Goal: Information Seeking & Learning: Learn about a topic

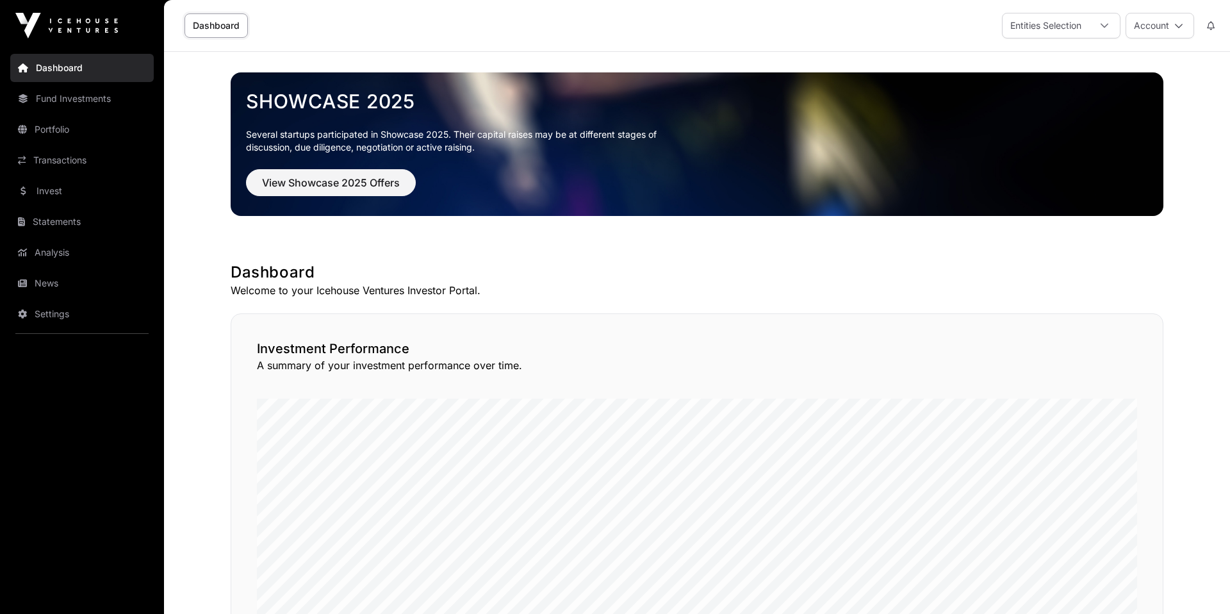
click at [92, 101] on link "Fund Investments" at bounding box center [82, 99] width 144 height 28
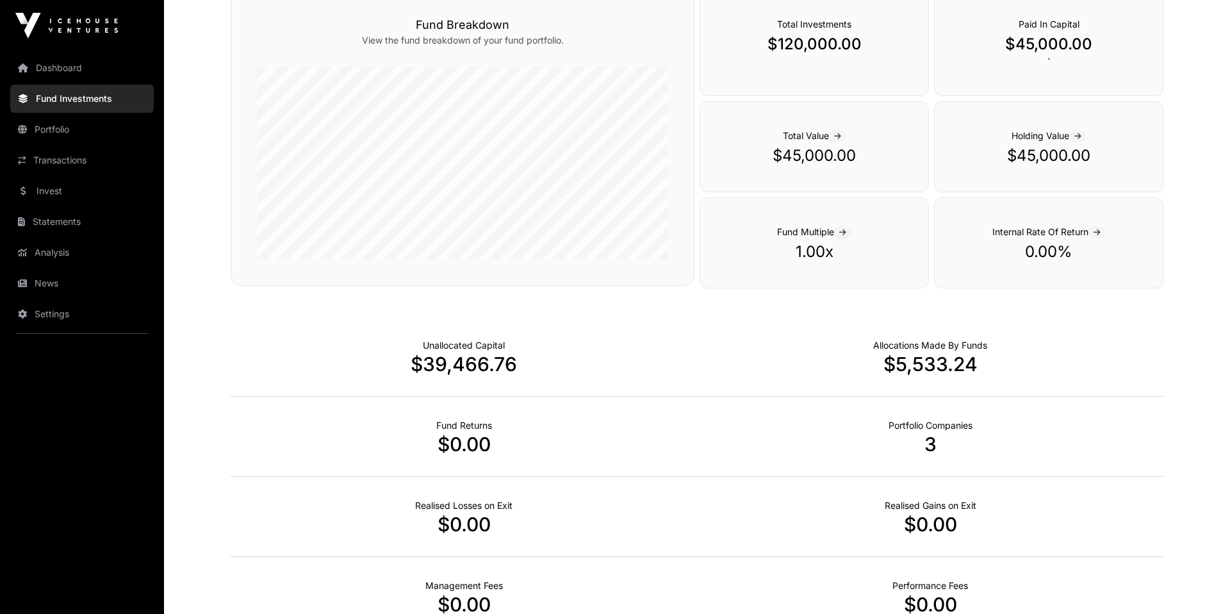
scroll to position [613, 0]
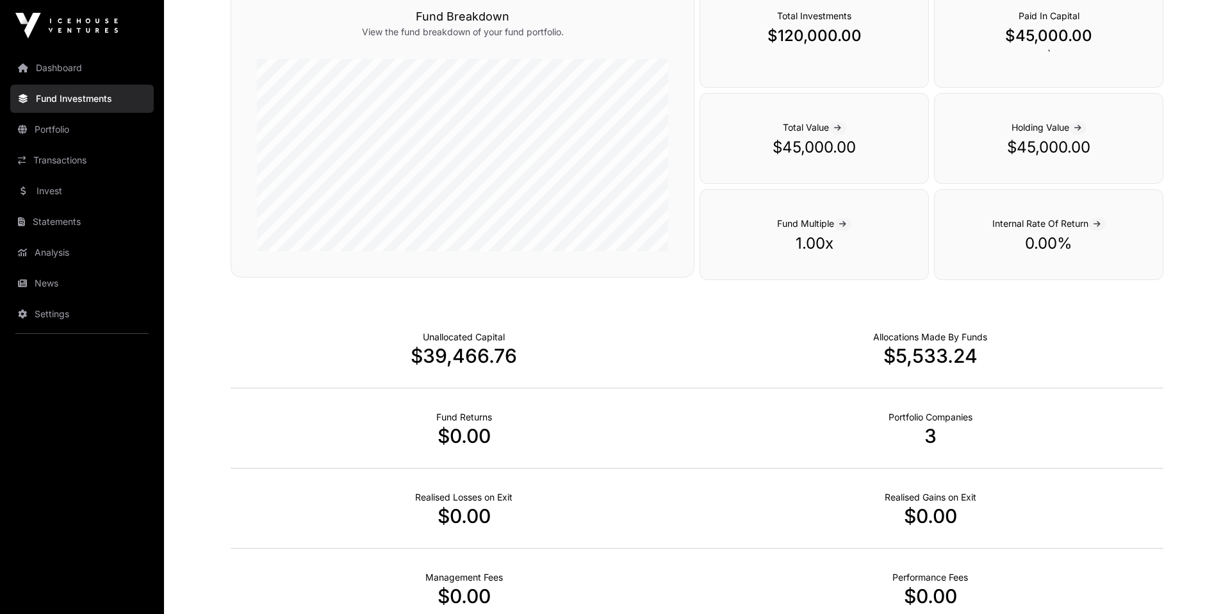
click at [480, 367] on p "$39,466.76" at bounding box center [464, 355] width 466 height 23
click at [919, 339] on p "Allocations Made By Funds" at bounding box center [930, 337] width 114 height 13
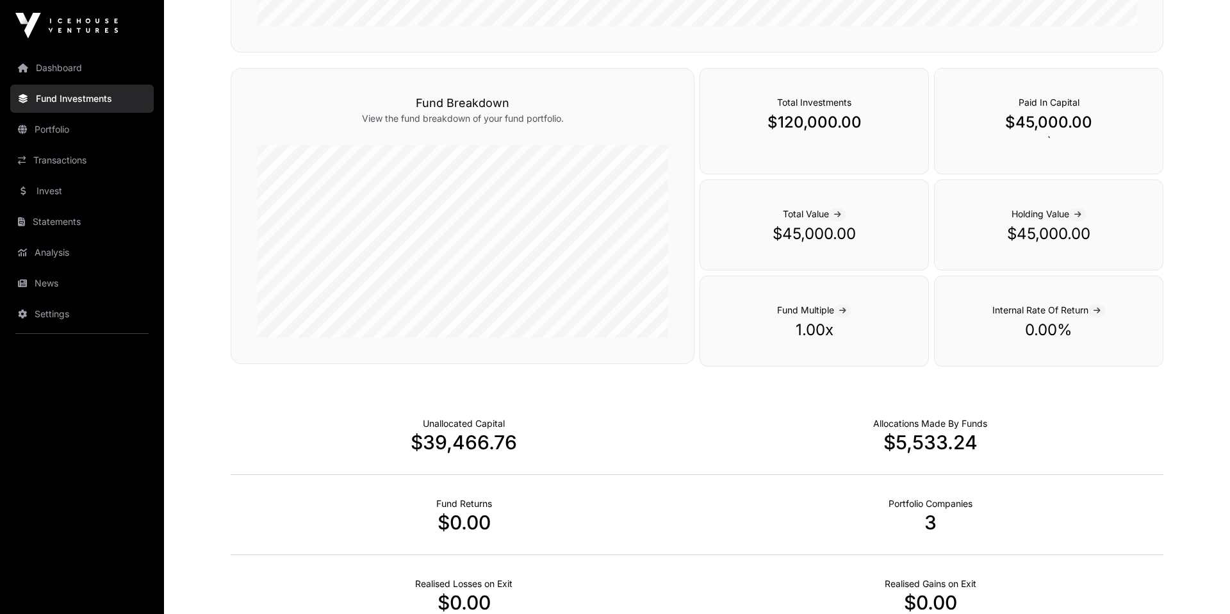
scroll to position [474, 0]
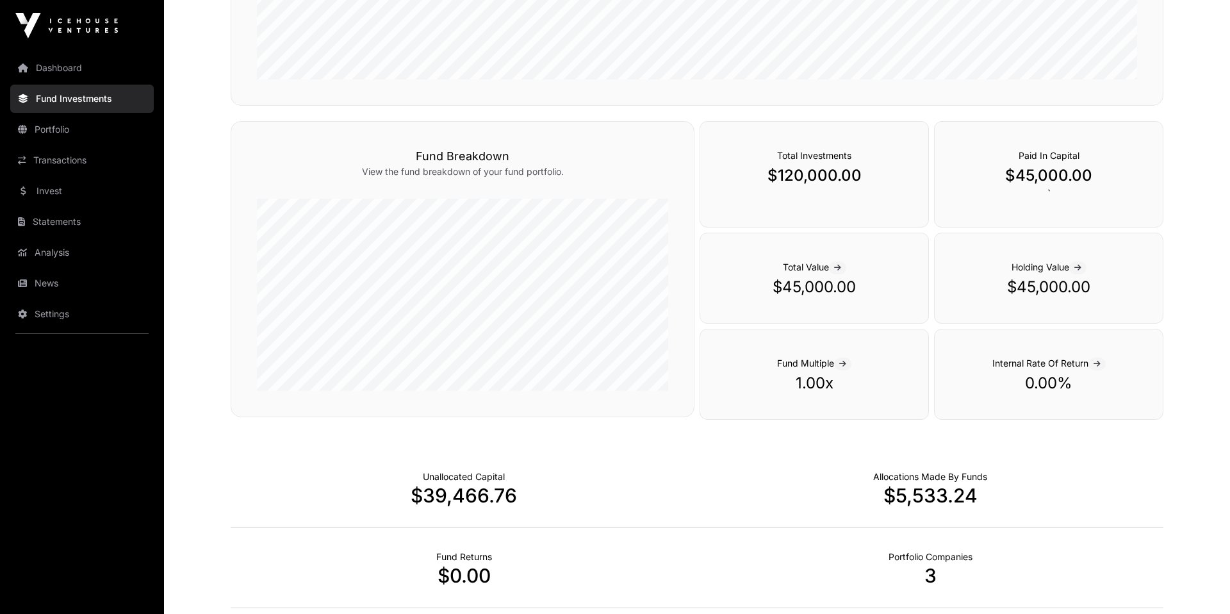
click at [112, 136] on link "Portfolio" at bounding box center [82, 129] width 144 height 28
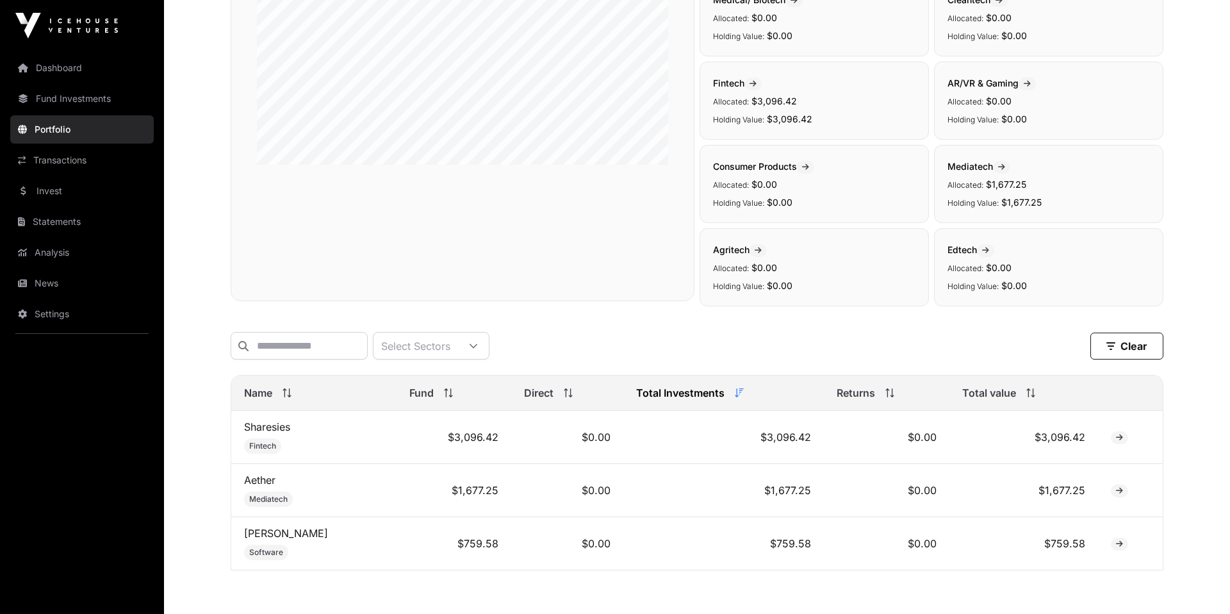
scroll to position [53, 0]
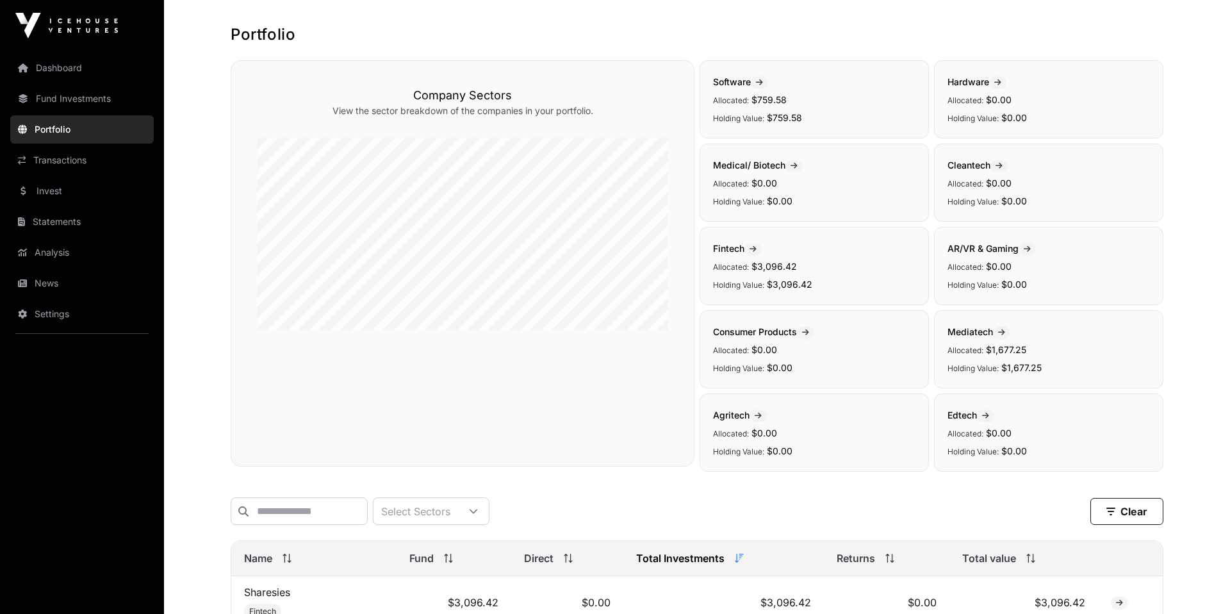
click at [97, 167] on link "Transactions" at bounding box center [82, 160] width 144 height 28
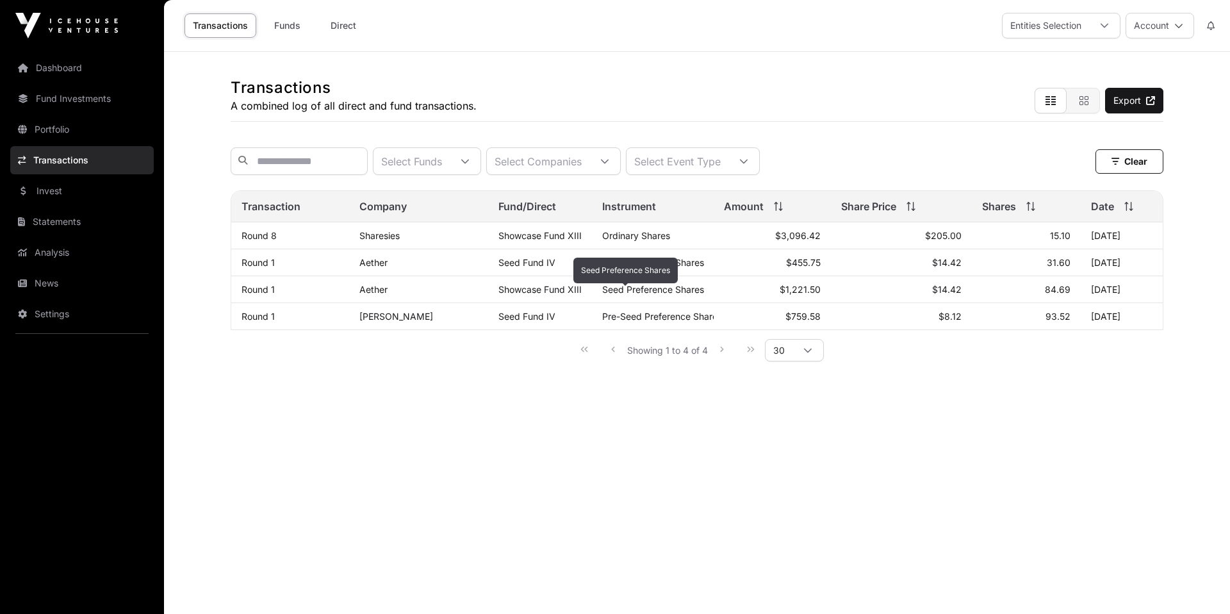
click at [607, 295] on span "Seed Preference Shares" at bounding box center [653, 289] width 102 height 11
click at [520, 235] on link "Showcase Fund XIII" at bounding box center [540, 235] width 83 height 11
click at [96, 200] on link "Invest" at bounding box center [82, 191] width 144 height 28
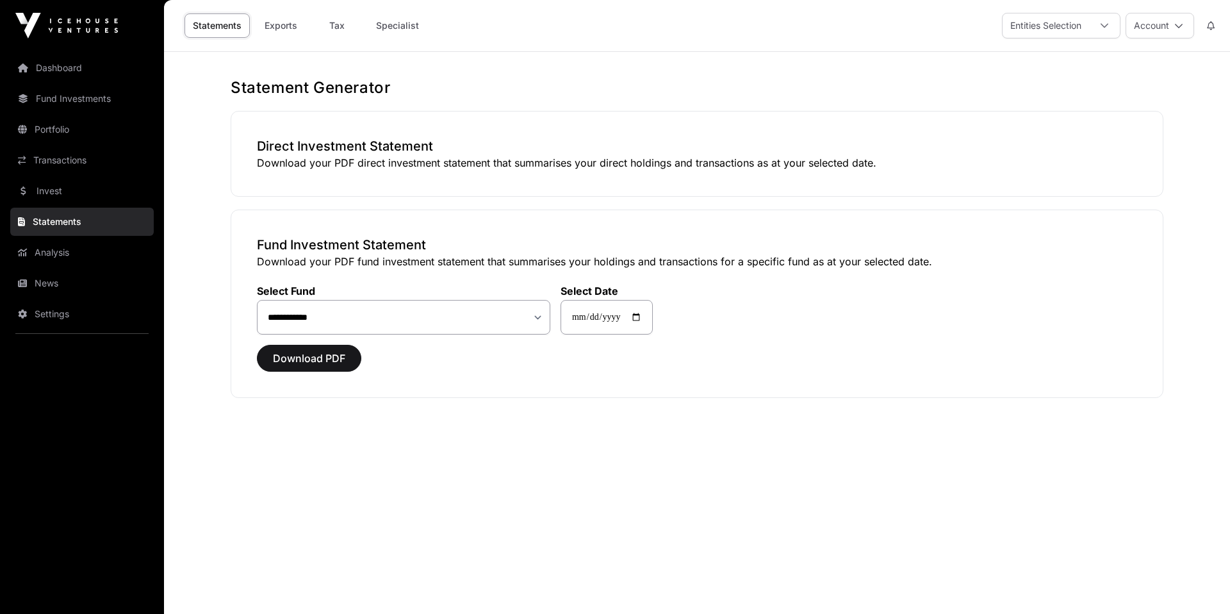
click at [93, 257] on link "Analysis" at bounding box center [82, 252] width 144 height 28
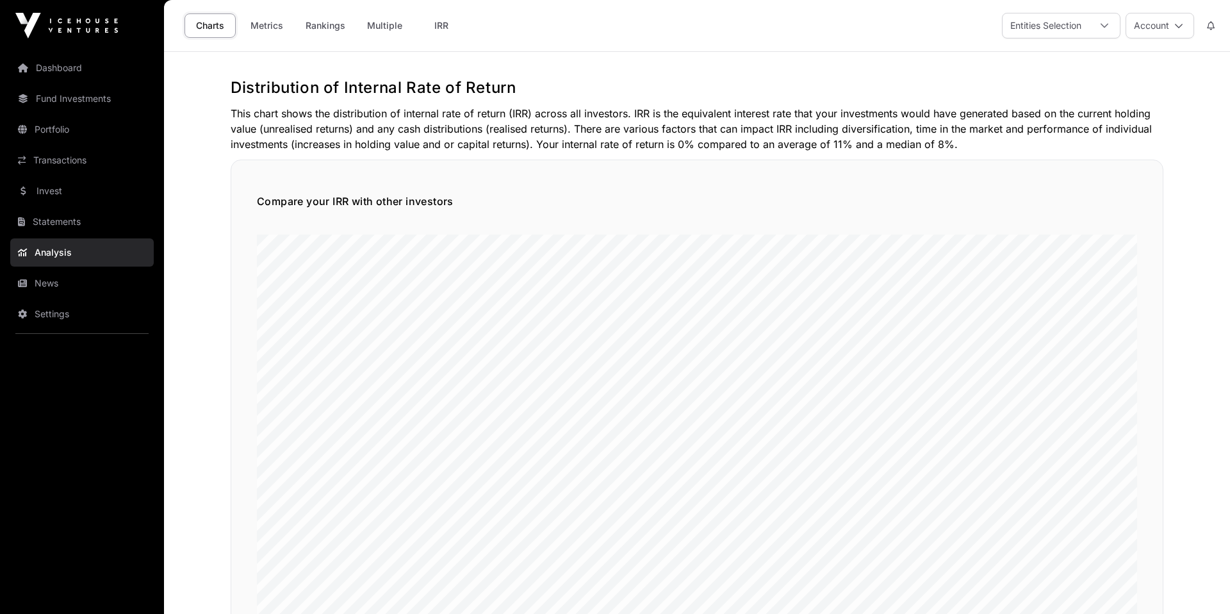
click at [69, 217] on link "Statements" at bounding box center [82, 222] width 144 height 28
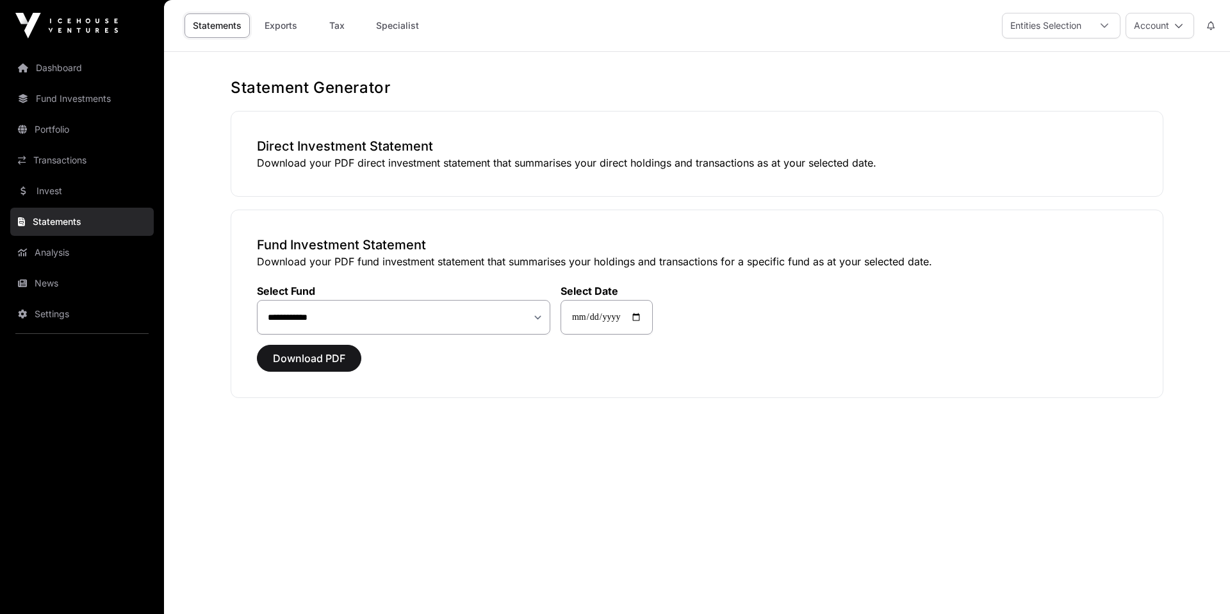
click at [76, 246] on link "Analysis" at bounding box center [82, 252] width 144 height 28
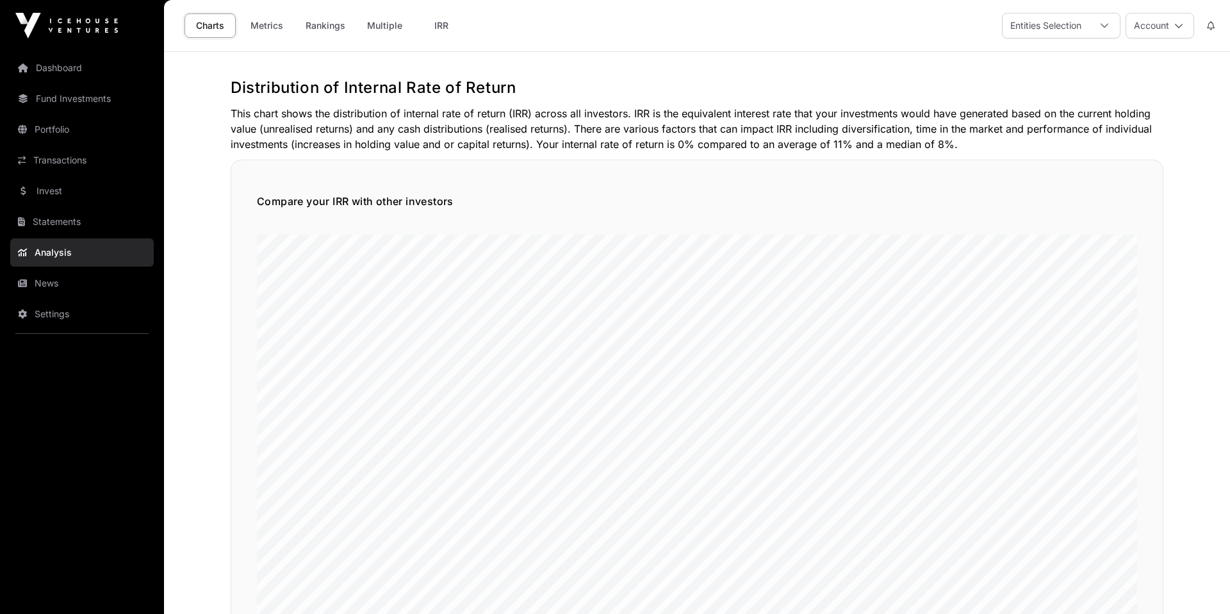
click at [63, 199] on link "Invest" at bounding box center [82, 191] width 144 height 28
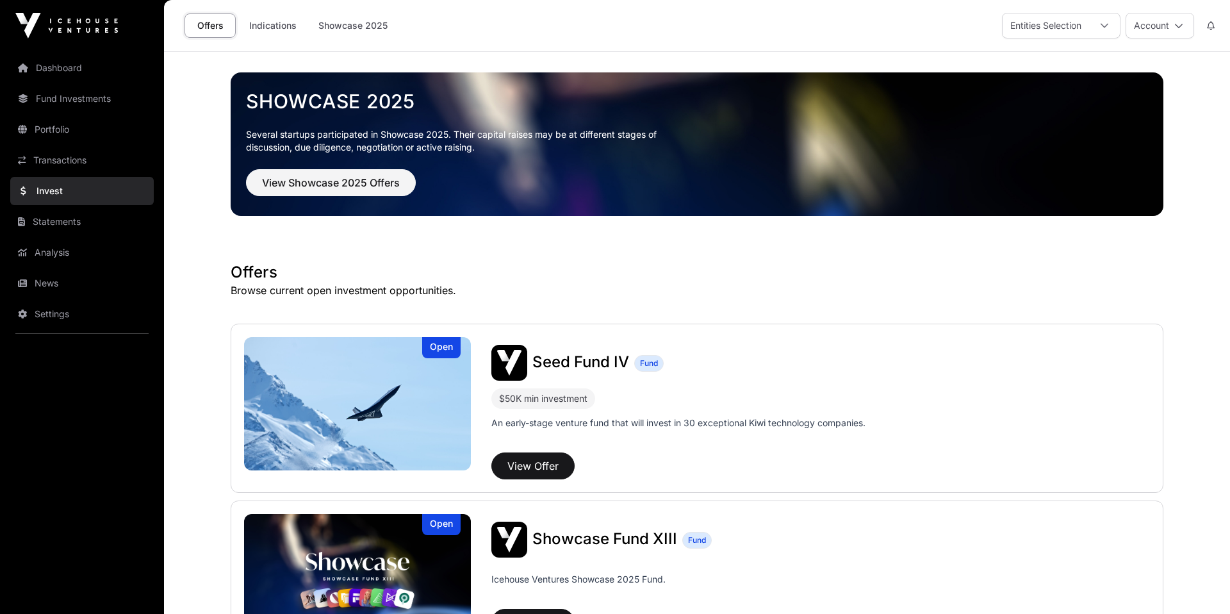
click at [274, 24] on link "Indications" at bounding box center [273, 25] width 64 height 24
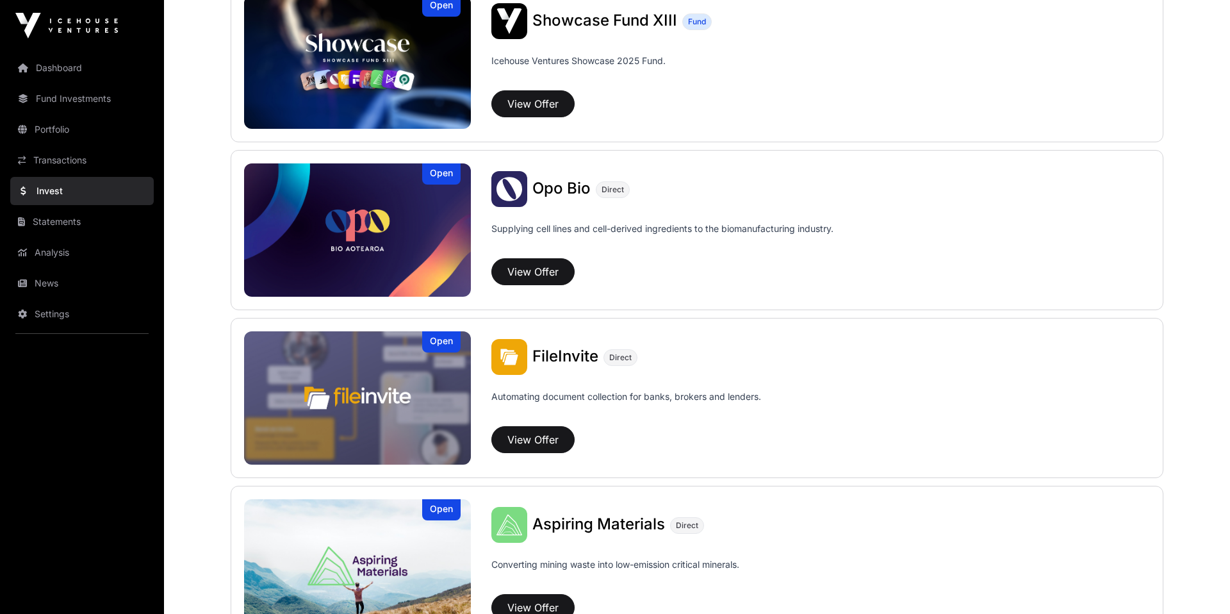
scroll to position [565, 0]
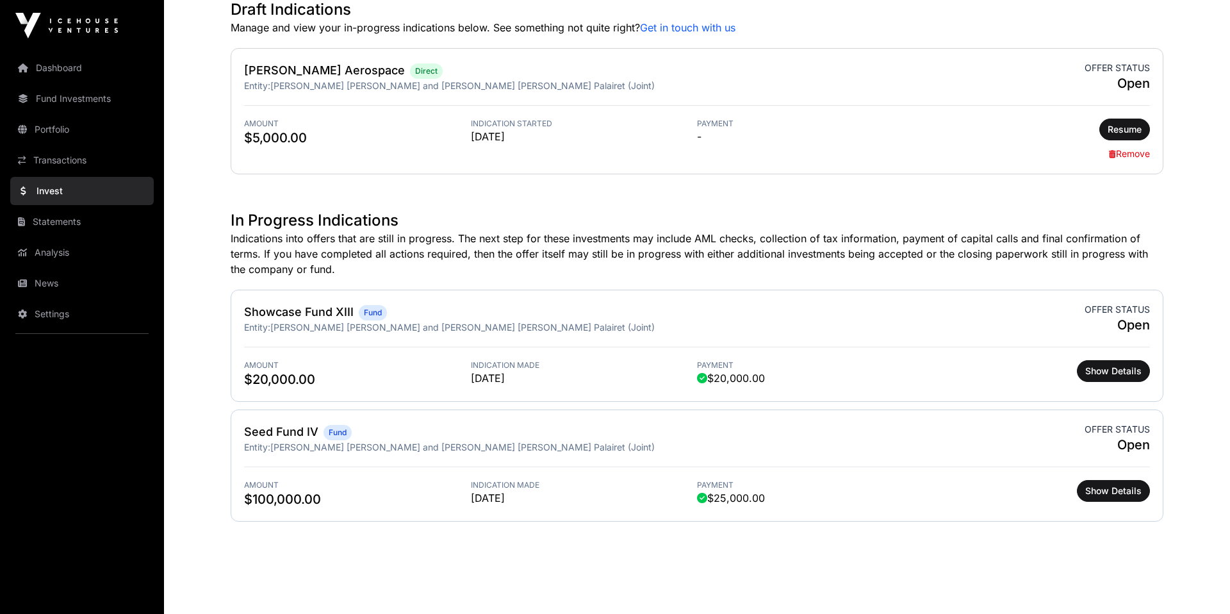
scroll to position [381, 0]
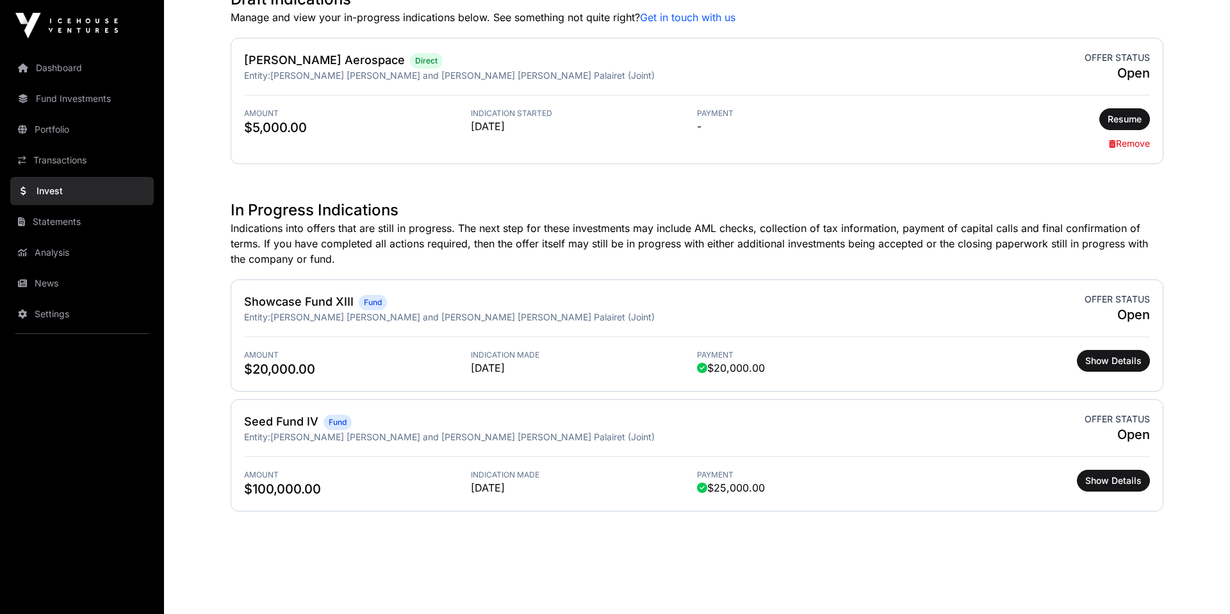
click at [315, 302] on link "Showcase Fund XIII" at bounding box center [299, 301] width 110 height 13
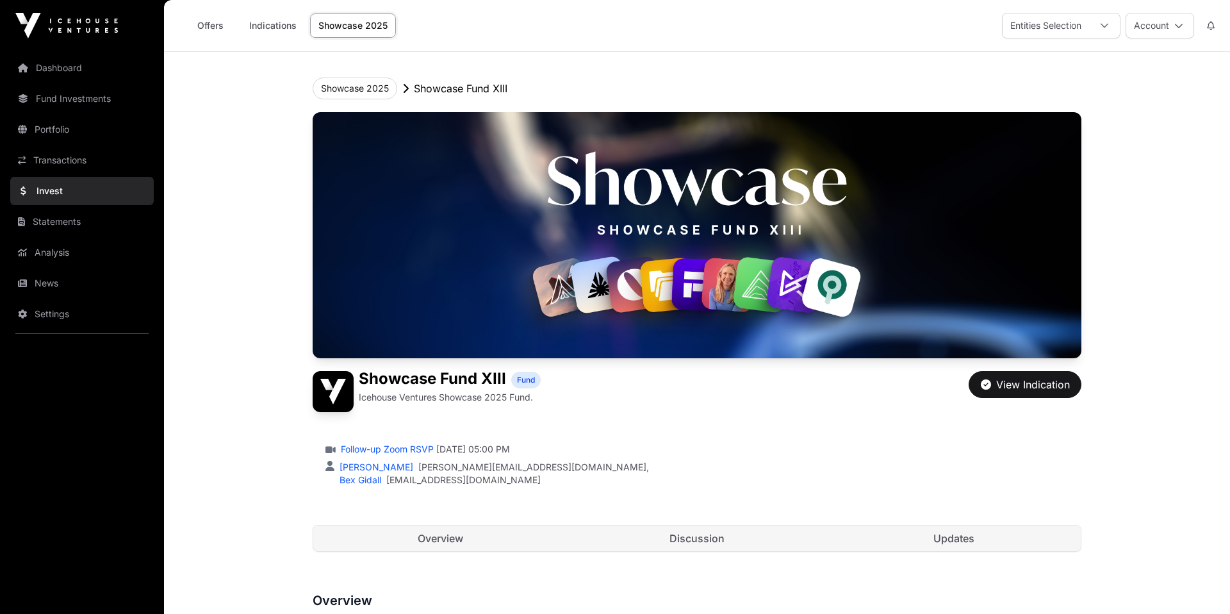
click at [109, 84] on nav "Dashboard Fund Investments Portfolio Transactions Invest Statements Analysis Ne…" at bounding box center [82, 327] width 164 height 552
click at [110, 99] on link "Fund Investments" at bounding box center [82, 99] width 144 height 28
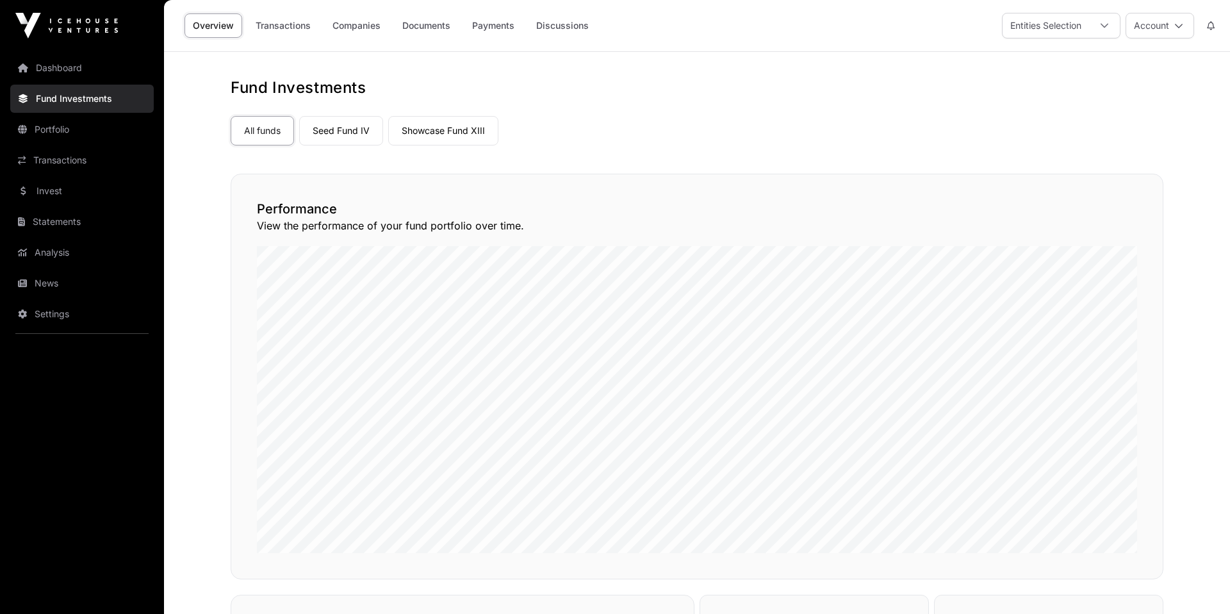
scroll to position [3, 0]
click at [427, 120] on link "Showcase Fund XIII" at bounding box center [443, 127] width 110 height 29
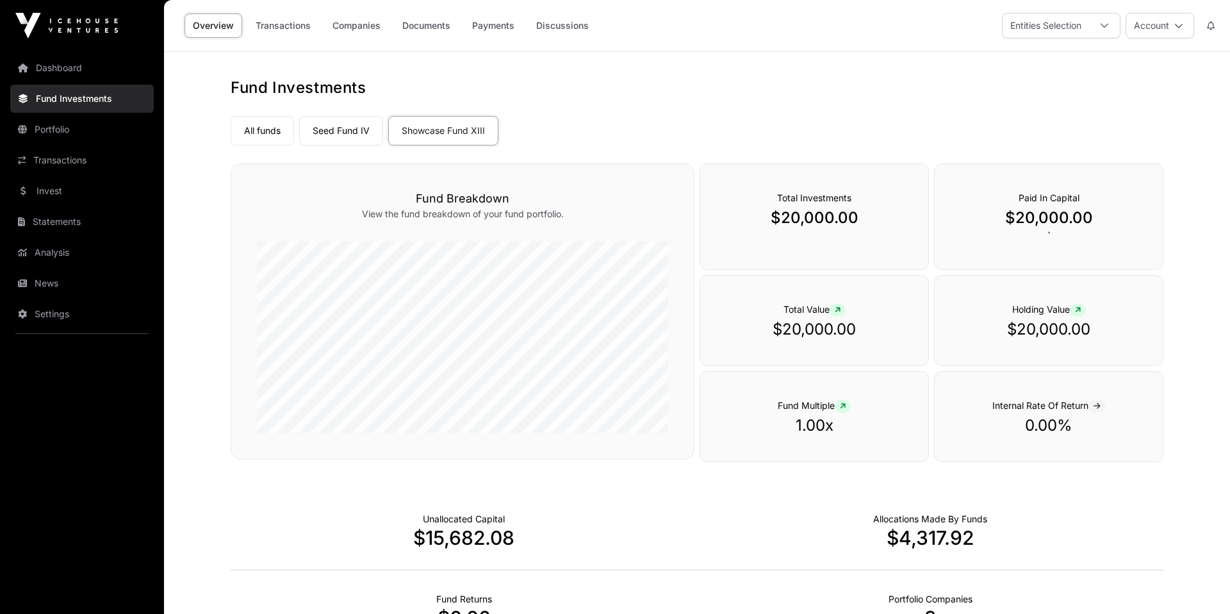
click at [437, 20] on link "Documents" at bounding box center [426, 25] width 65 height 24
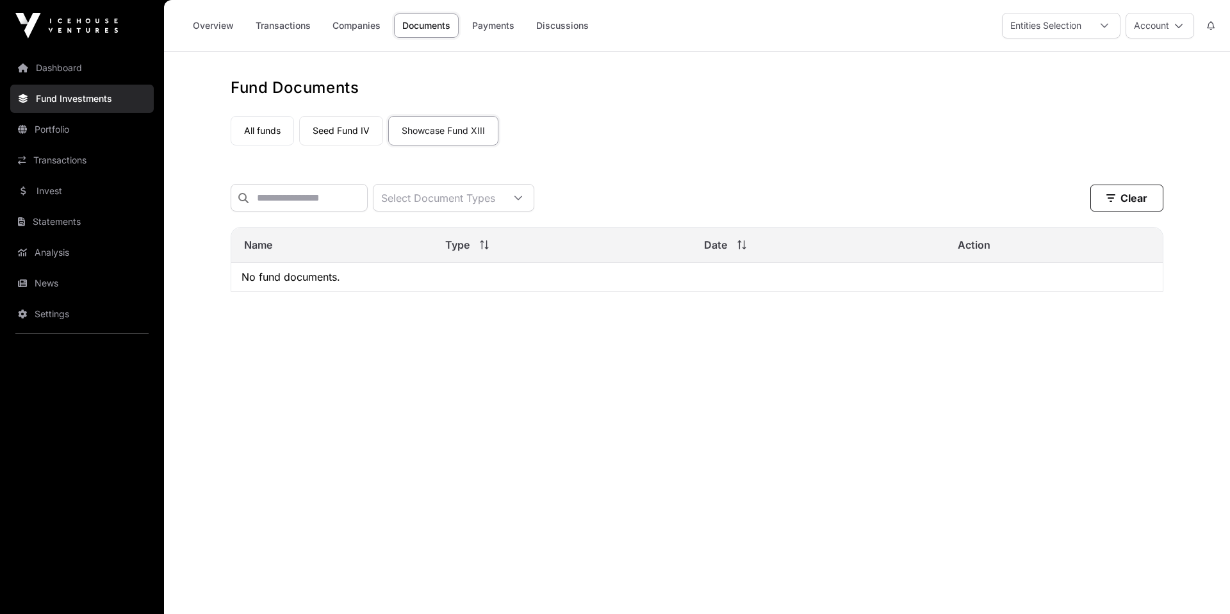
click at [288, 28] on link "Transactions" at bounding box center [283, 25] width 72 height 24
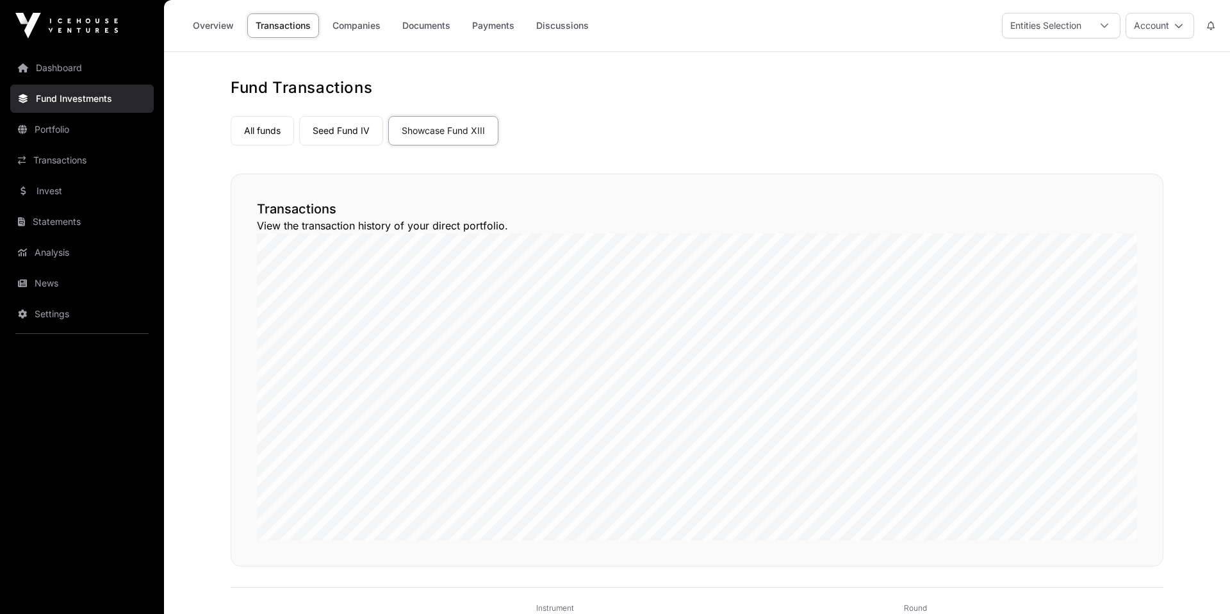
click at [355, 28] on link "Companies" at bounding box center [356, 25] width 65 height 24
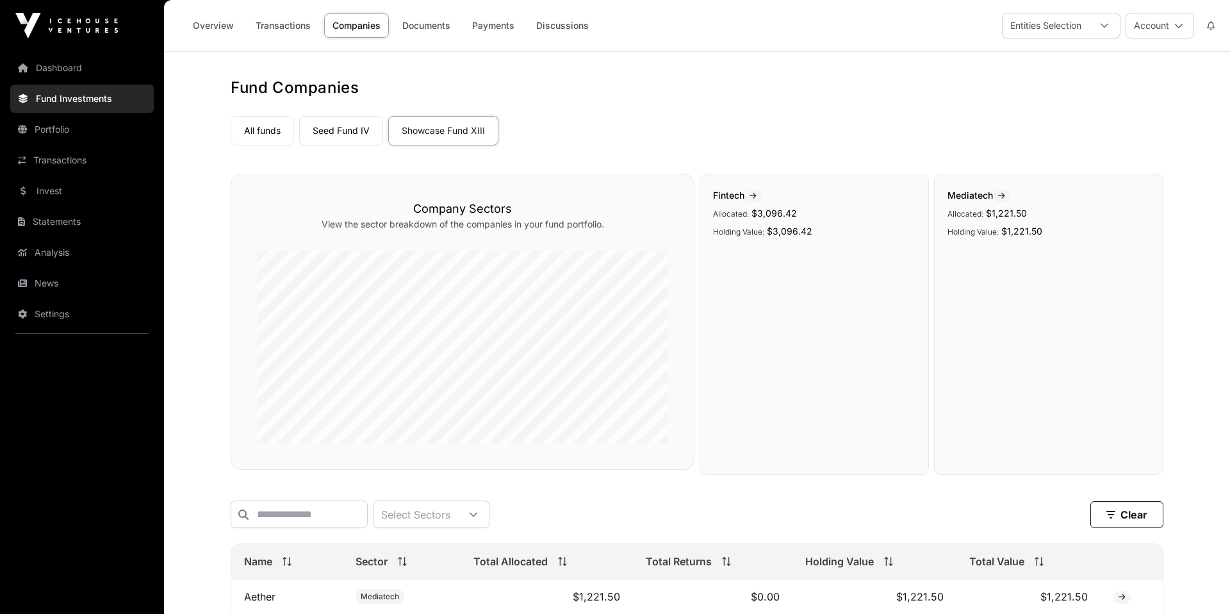
click at [286, 35] on link "Transactions" at bounding box center [283, 25] width 72 height 24
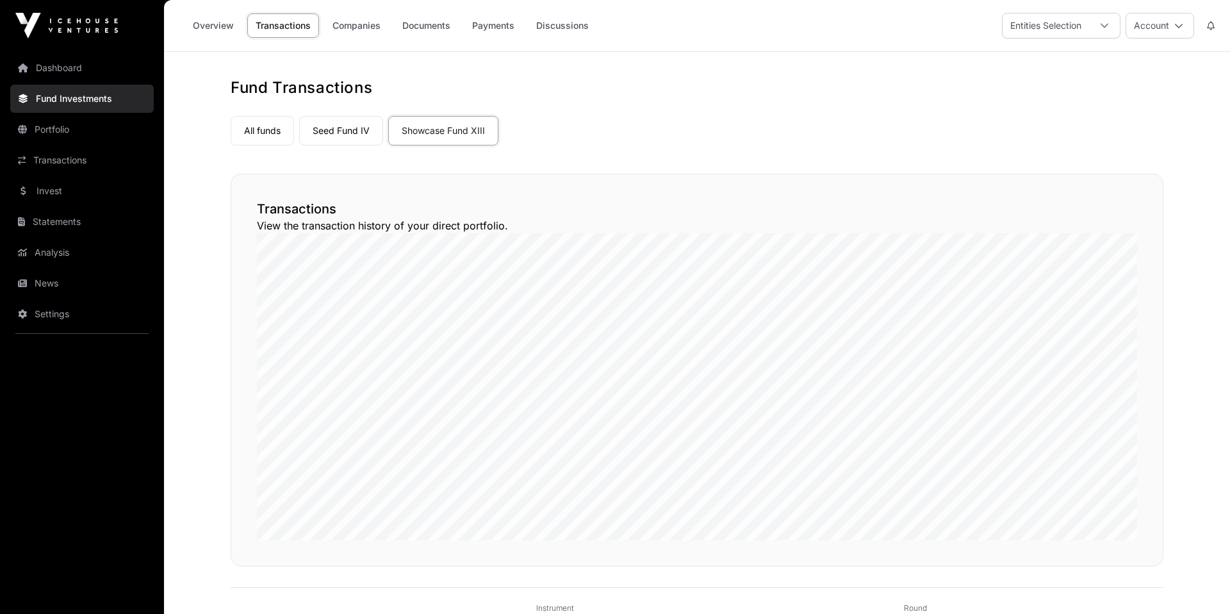
click at [366, 39] on div "Overview Transactions Companies Documents Payments Discussions" at bounding box center [388, 26] width 433 height 40
click at [365, 36] on link "Companies" at bounding box center [356, 25] width 65 height 24
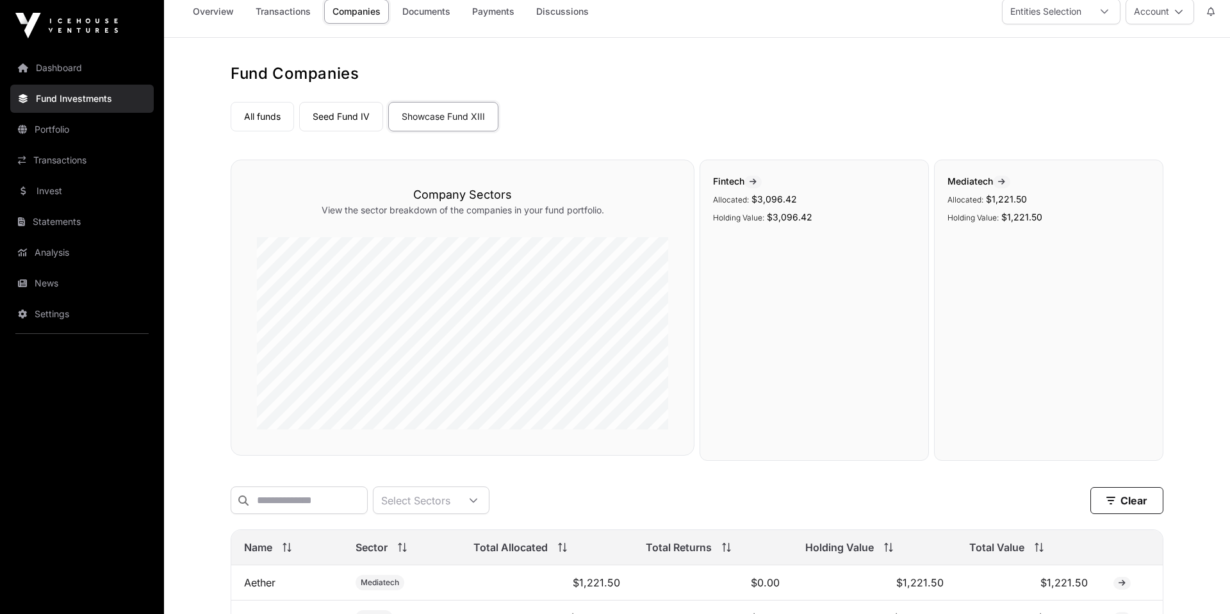
scroll to position [28, 0]
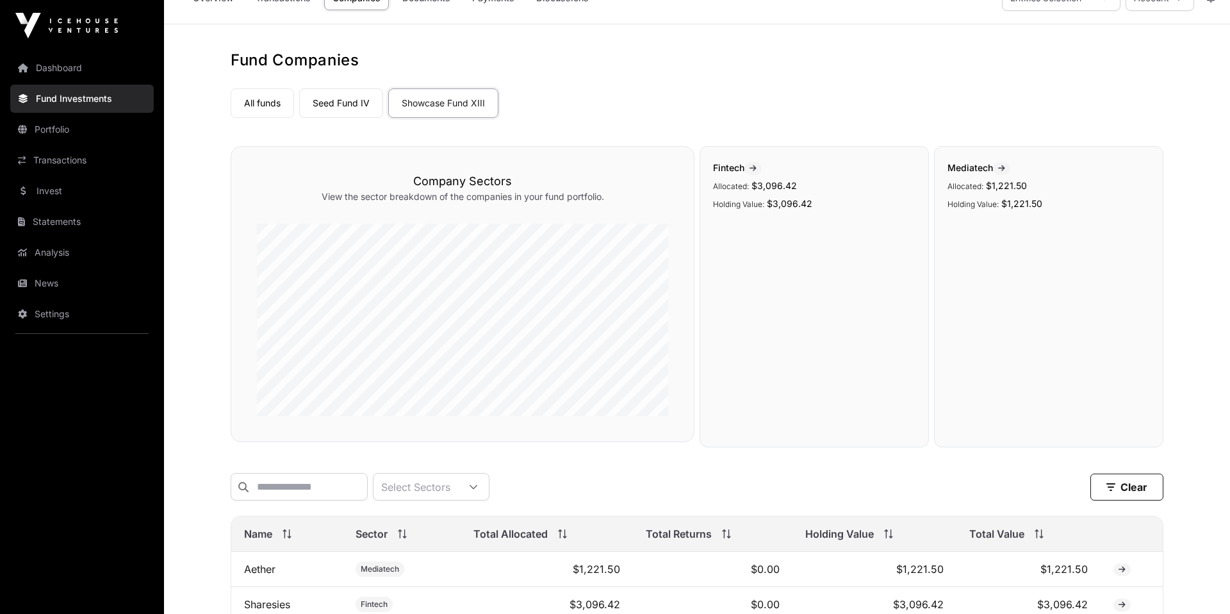
click at [263, 83] on div "All funds Seed Fund IV Showcase Fund XIII" at bounding box center [697, 100] width 933 height 35
click at [263, 89] on link "All funds" at bounding box center [262, 102] width 63 height 29
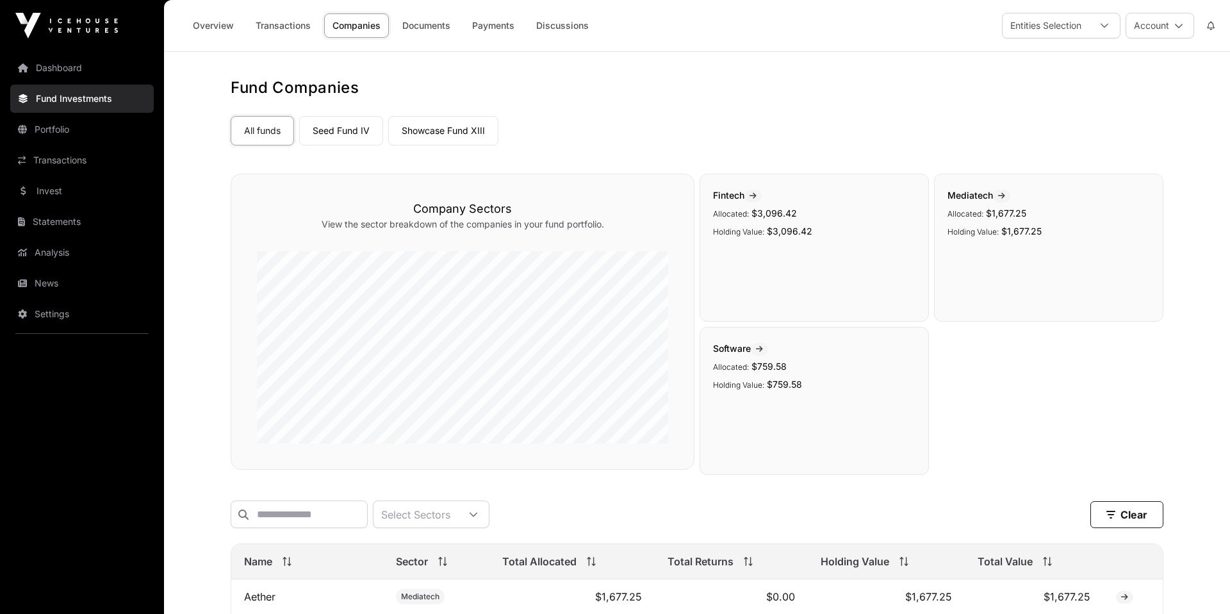
click at [552, 33] on link "Discussions" at bounding box center [562, 25] width 69 height 24
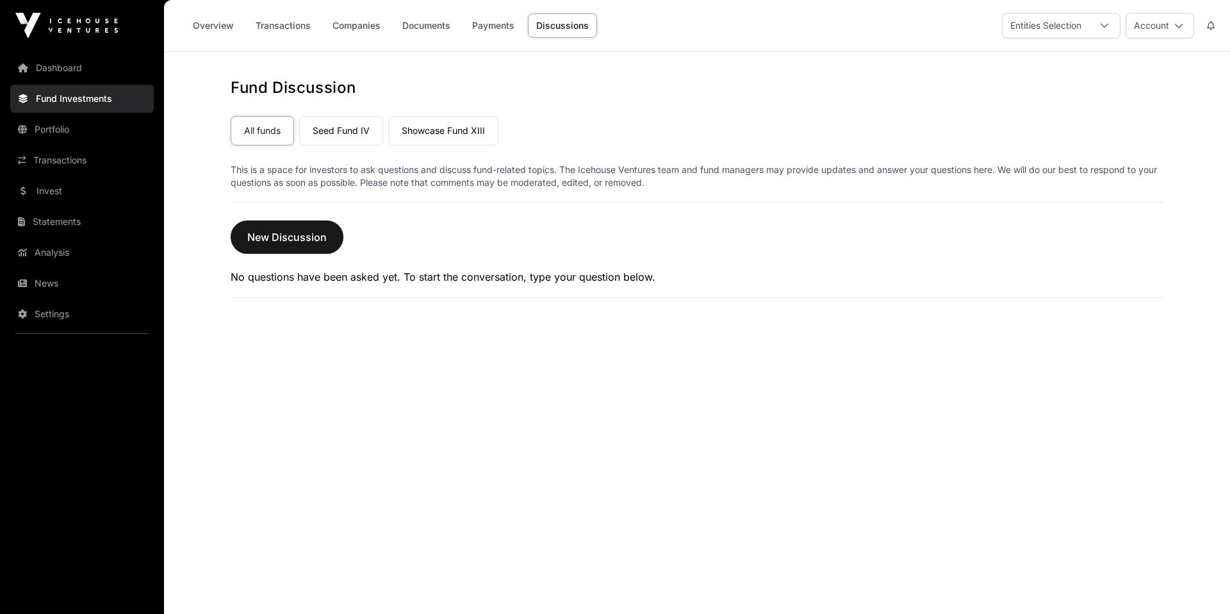
click at [492, 26] on link "Payments" at bounding box center [493, 25] width 59 height 24
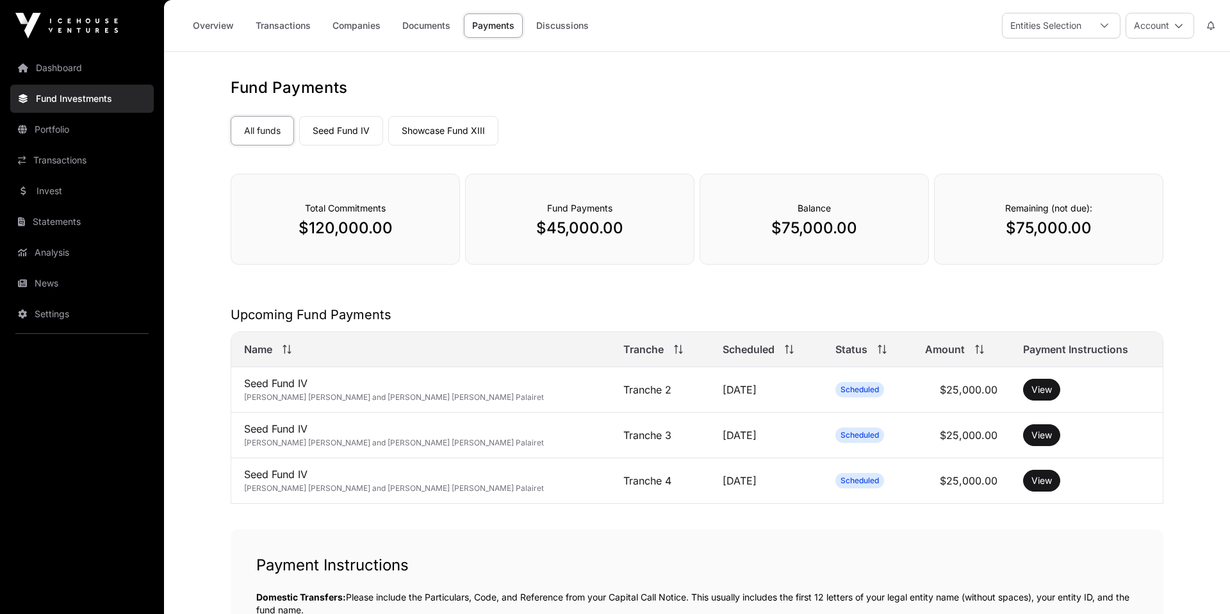
click at [424, 35] on link "Documents" at bounding box center [426, 25] width 65 height 24
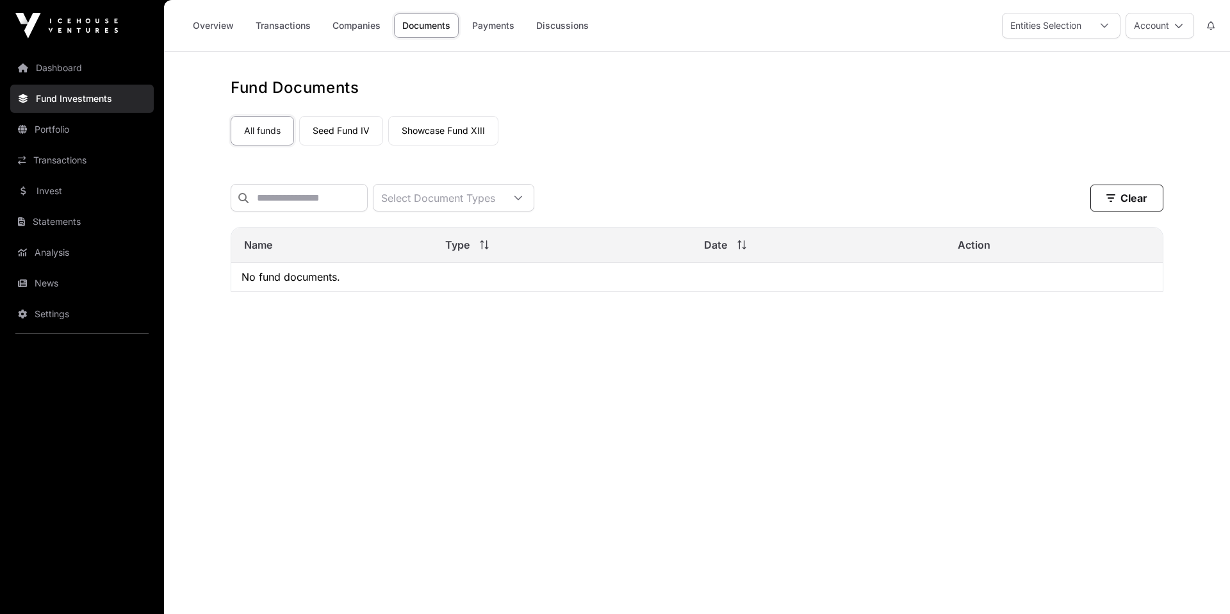
click at [349, 130] on link "Seed Fund IV" at bounding box center [341, 130] width 84 height 29
click at [422, 126] on link "Showcase Fund XIII" at bounding box center [443, 130] width 110 height 29
click at [102, 133] on link "Portfolio" at bounding box center [82, 129] width 144 height 28
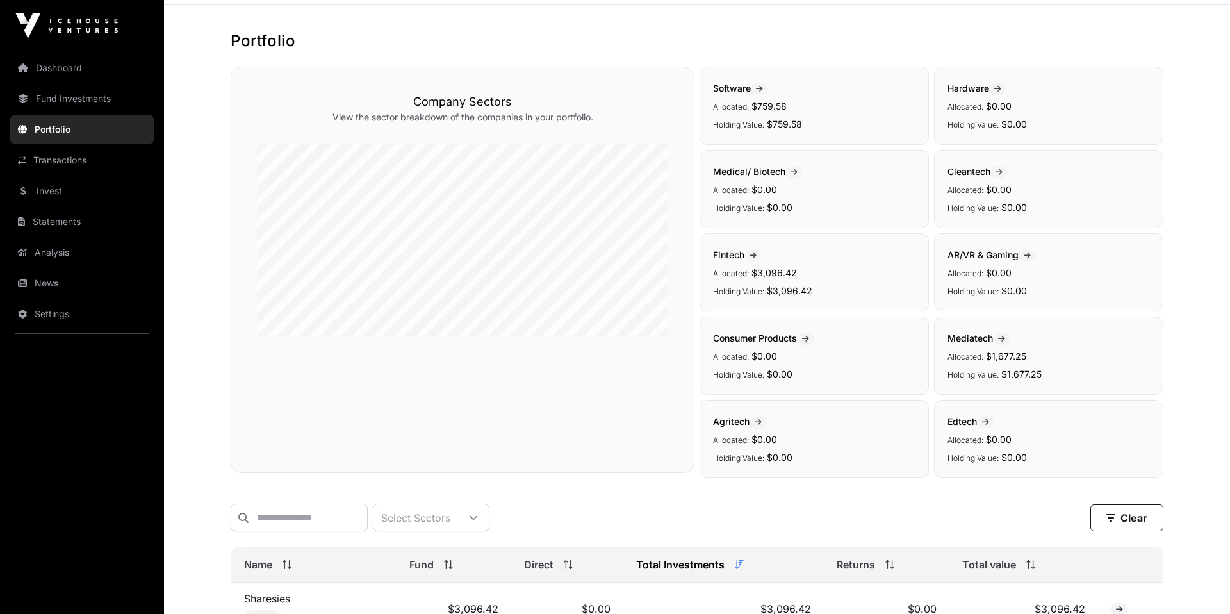
scroll to position [48, 0]
click at [738, 254] on span "Fintech" at bounding box center [737, 253] width 49 height 11
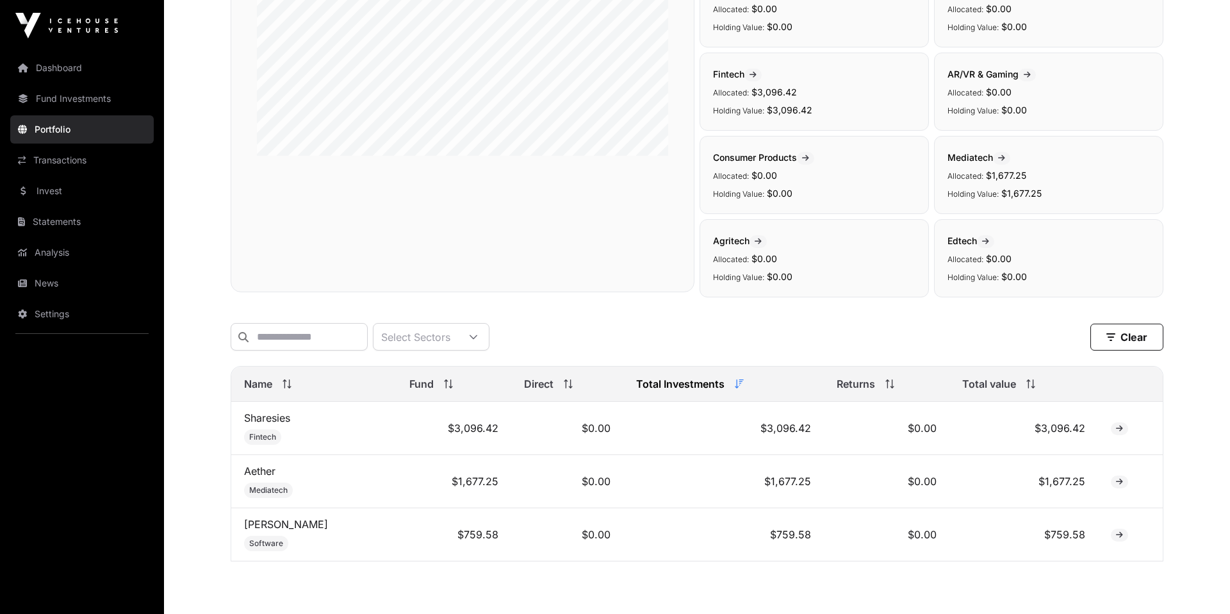
scroll to position [284, 0]
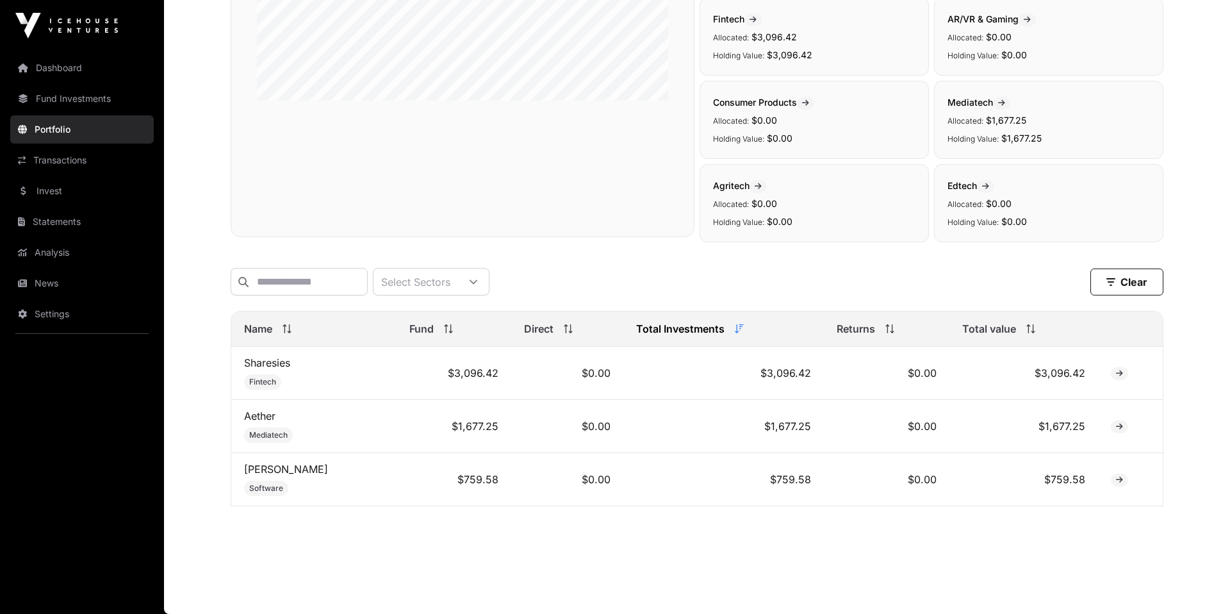
click at [252, 364] on link "Sharesies" at bounding box center [267, 362] width 46 height 13
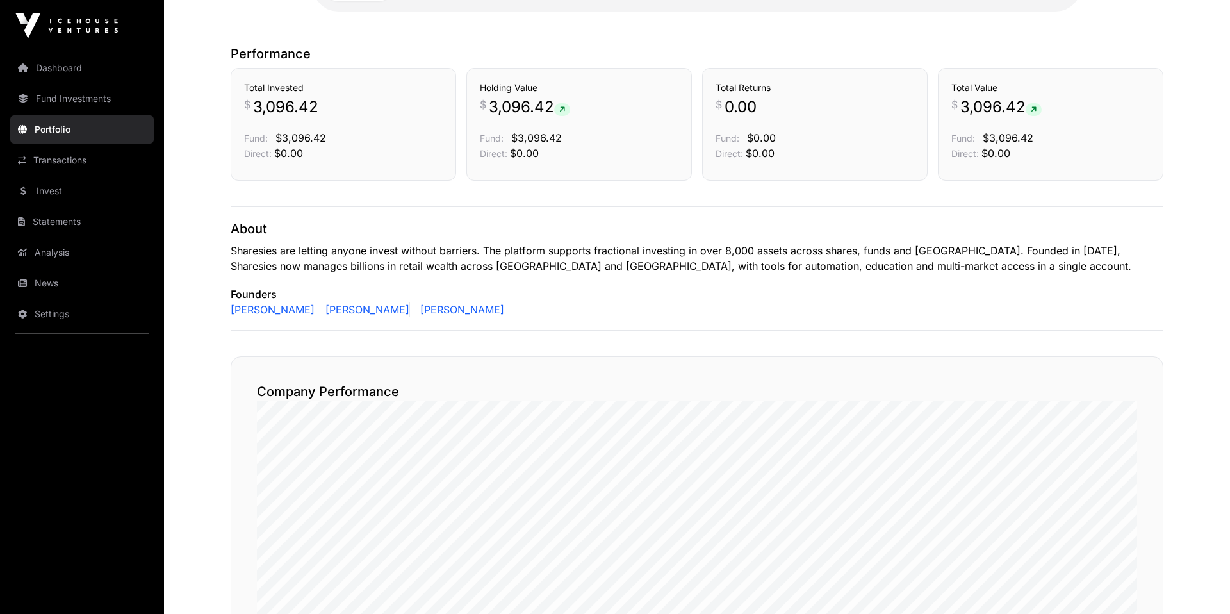
scroll to position [104, 0]
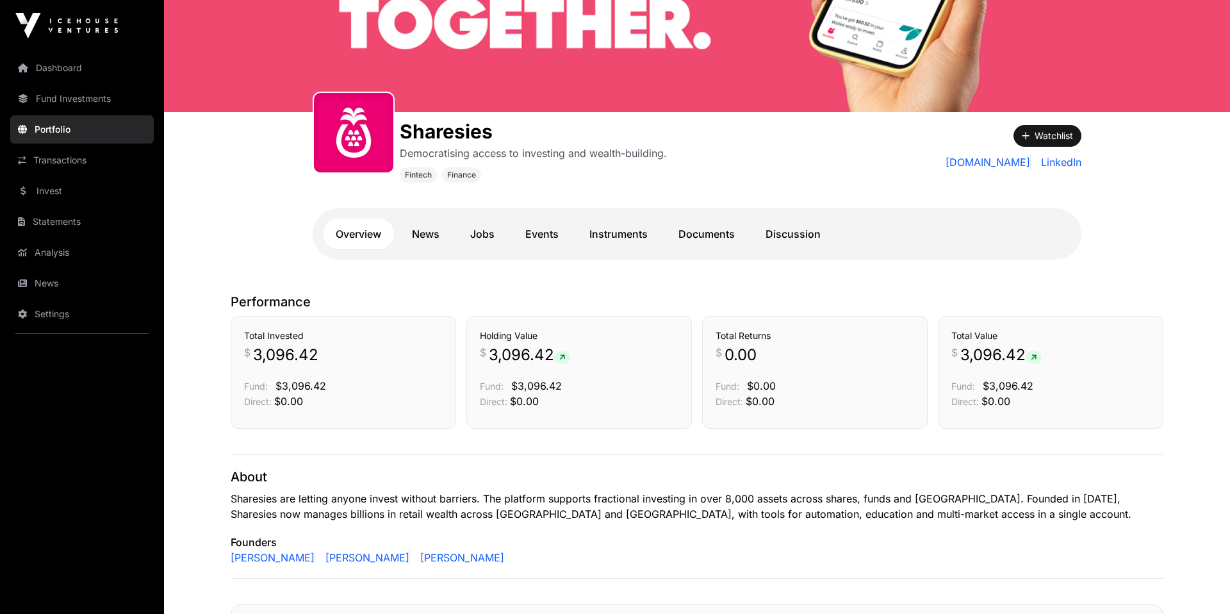
click at [416, 229] on link "News" at bounding box center [425, 233] width 53 height 31
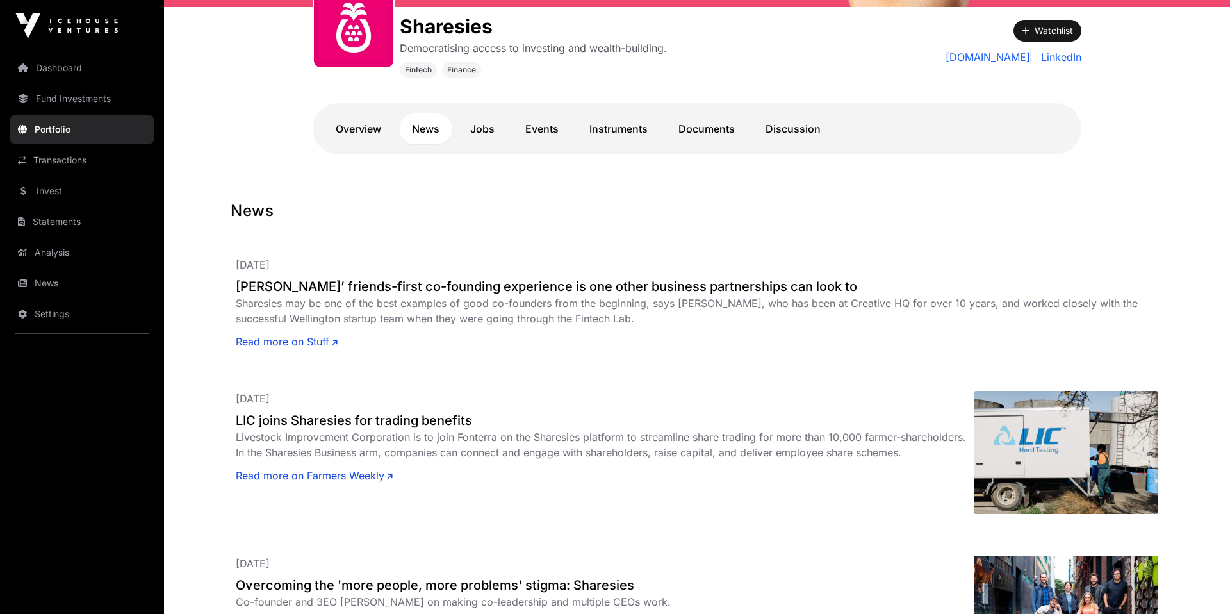
scroll to position [213, 0]
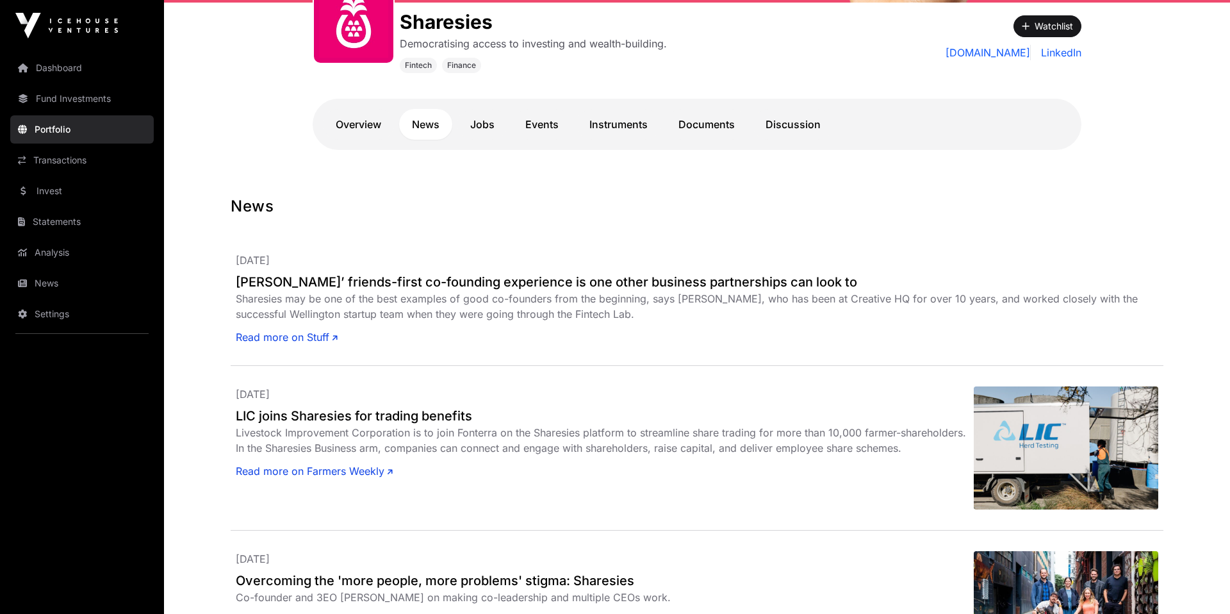
click at [487, 117] on link "Jobs" at bounding box center [482, 124] width 50 height 31
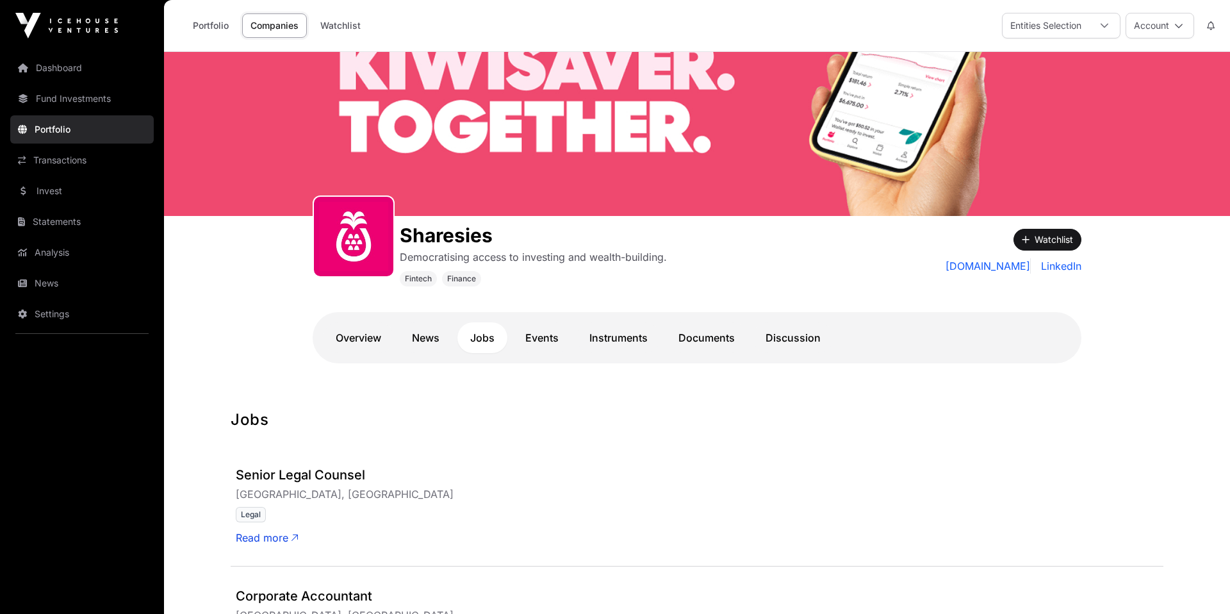
click at [552, 326] on link "Events" at bounding box center [542, 337] width 59 height 31
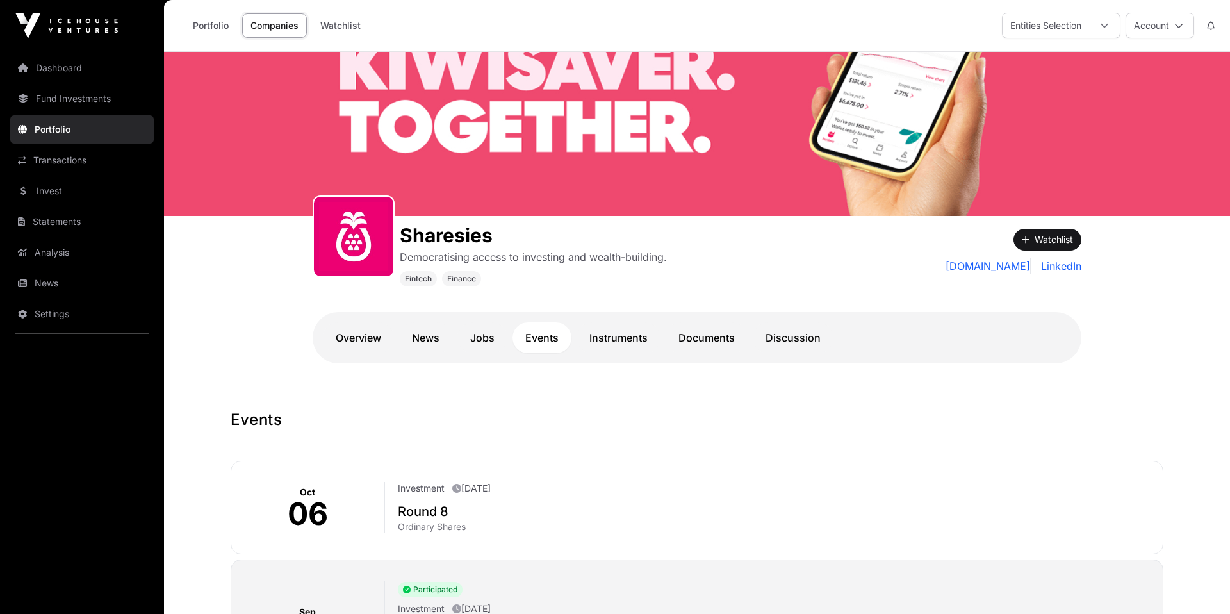
click at [621, 331] on link "Instruments" at bounding box center [619, 337] width 84 height 31
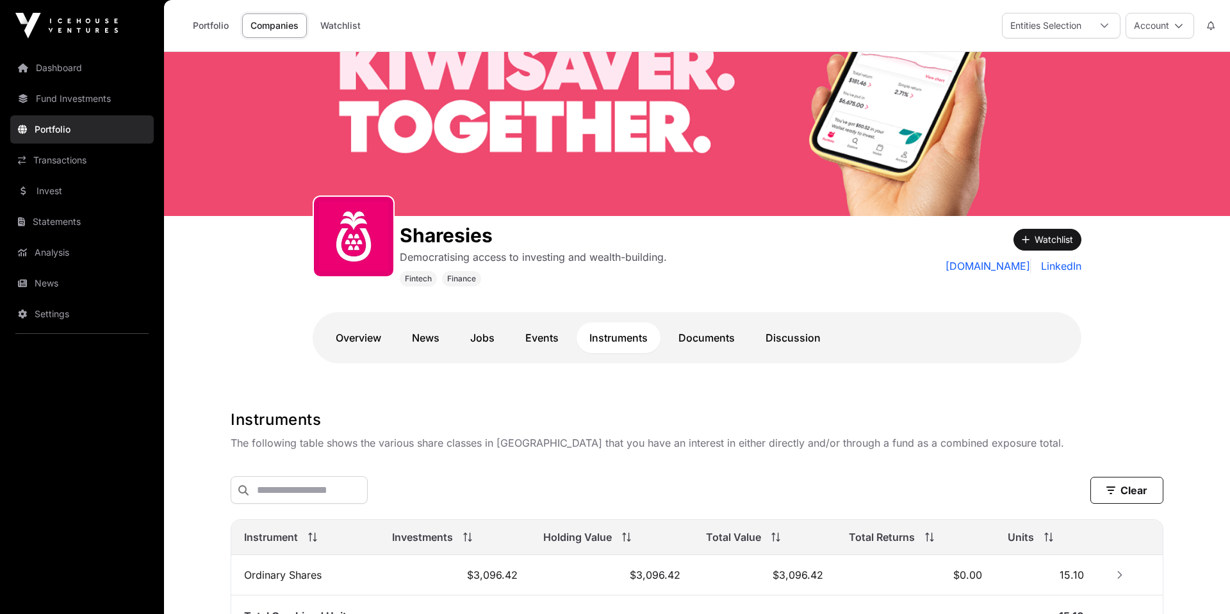
scroll to position [133, 0]
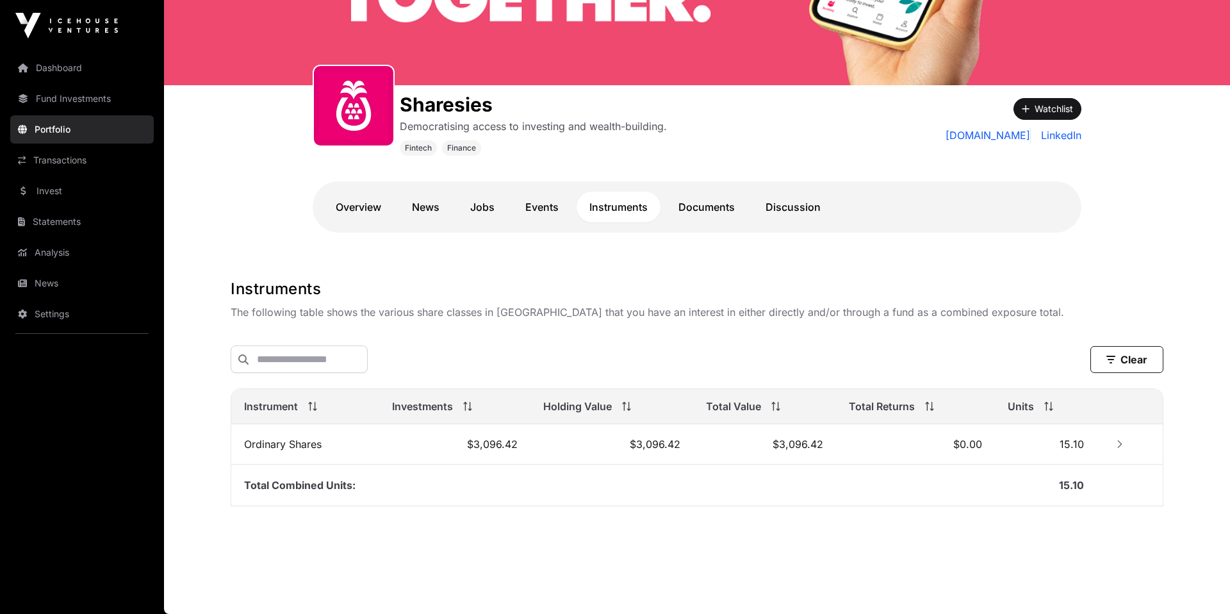
click at [684, 206] on link "Documents" at bounding box center [707, 207] width 82 height 31
click at [698, 203] on link "Documents" at bounding box center [707, 207] width 82 height 31
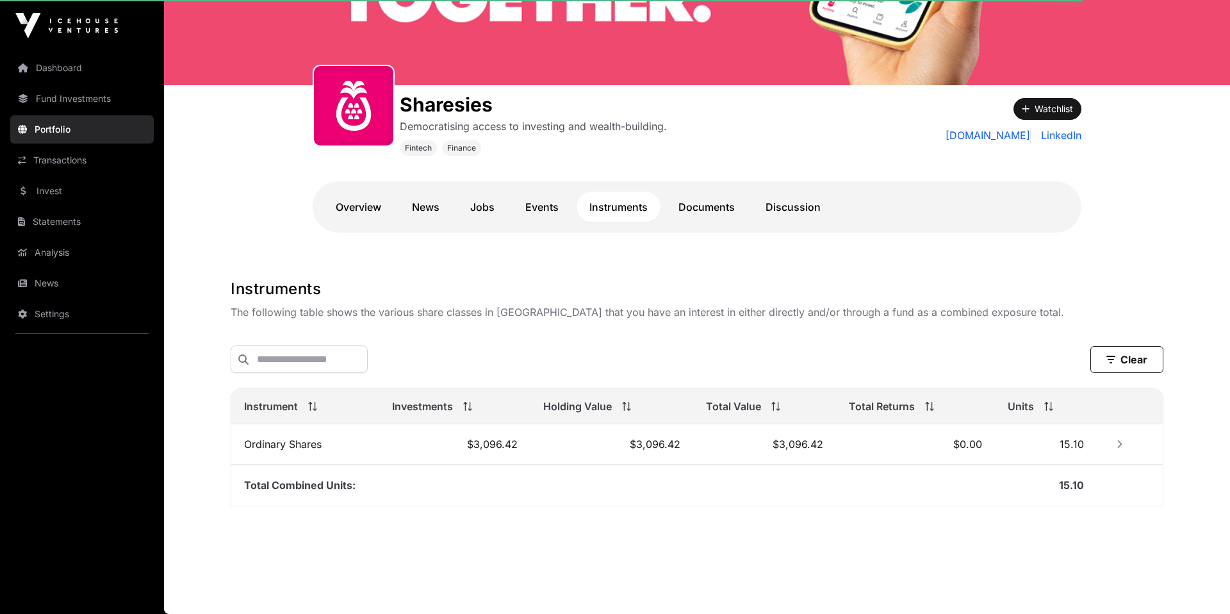
click at [763, 210] on link "Discussion" at bounding box center [793, 207] width 81 height 31
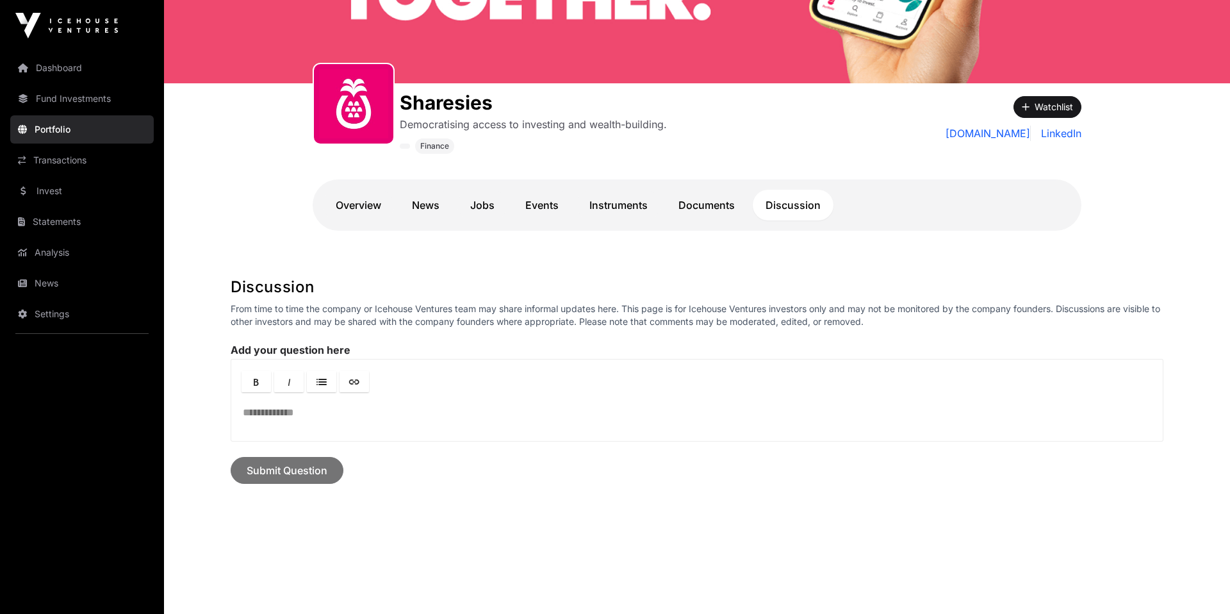
click at [704, 210] on link "Documents" at bounding box center [707, 205] width 82 height 31
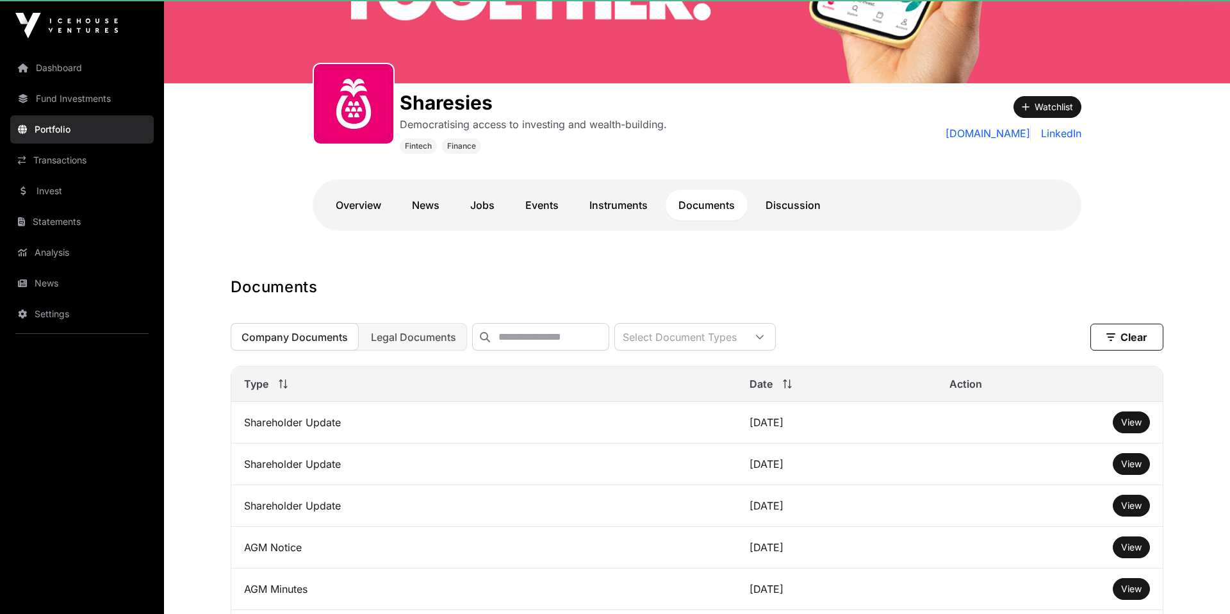
scroll to position [121, 0]
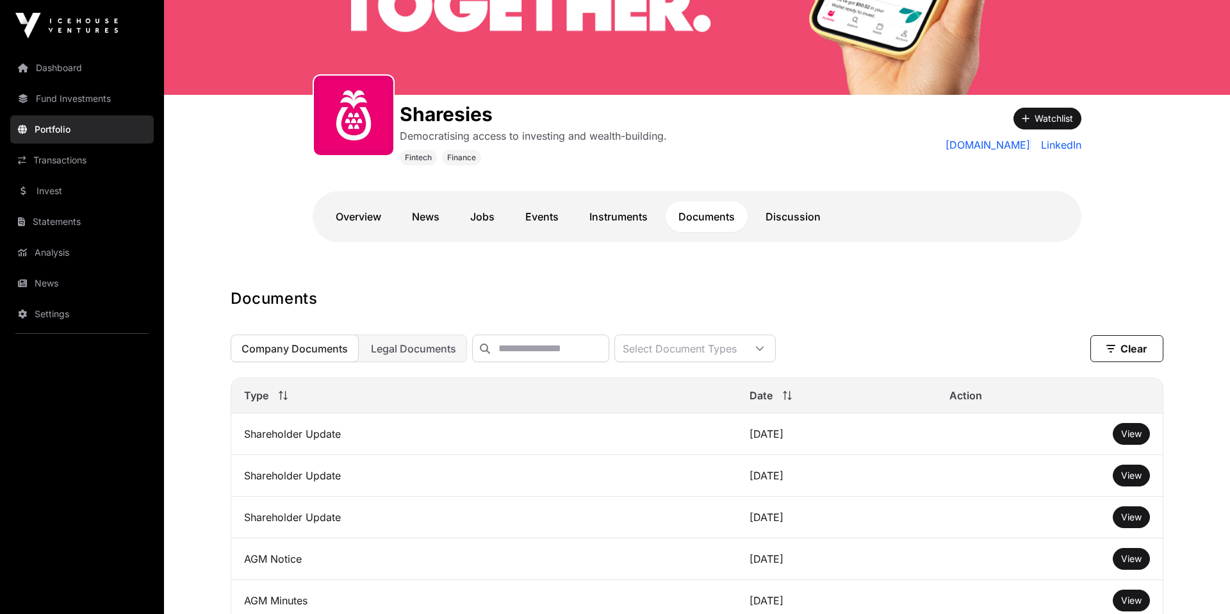
click at [421, 290] on h1 "Documents" at bounding box center [697, 298] width 933 height 21
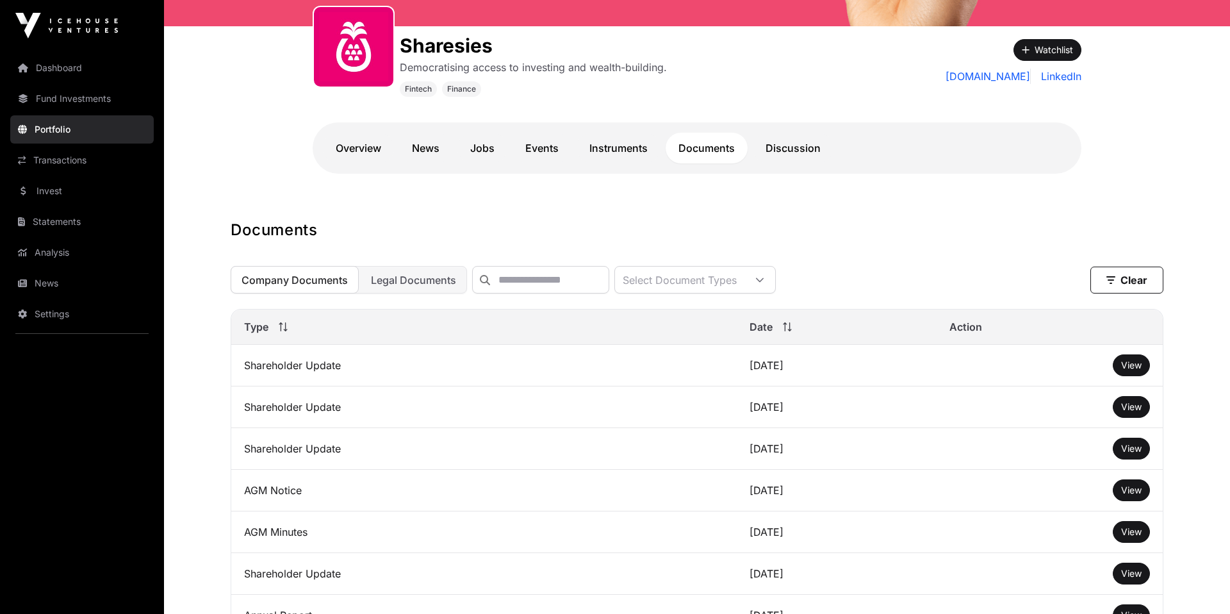
scroll to position [195, 0]
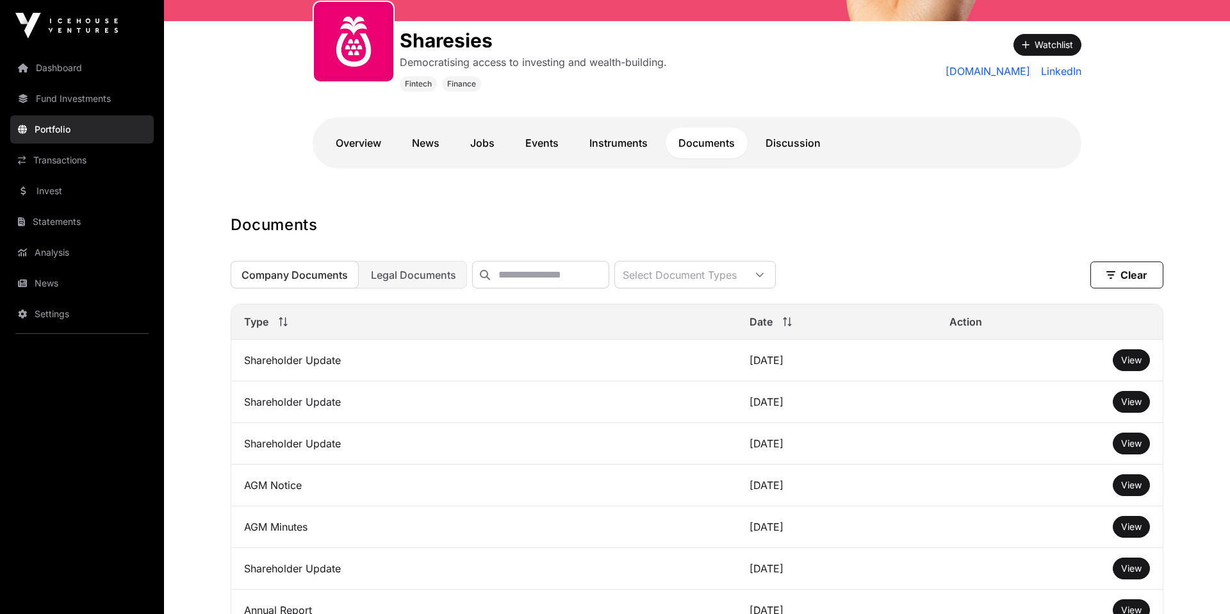
click at [1126, 359] on span "View" at bounding box center [1131, 359] width 21 height 11
click at [1132, 404] on span "View" at bounding box center [1131, 401] width 21 height 11
click at [1128, 447] on span "View" at bounding box center [1131, 443] width 21 height 11
click at [1132, 405] on span "View" at bounding box center [1131, 401] width 21 height 11
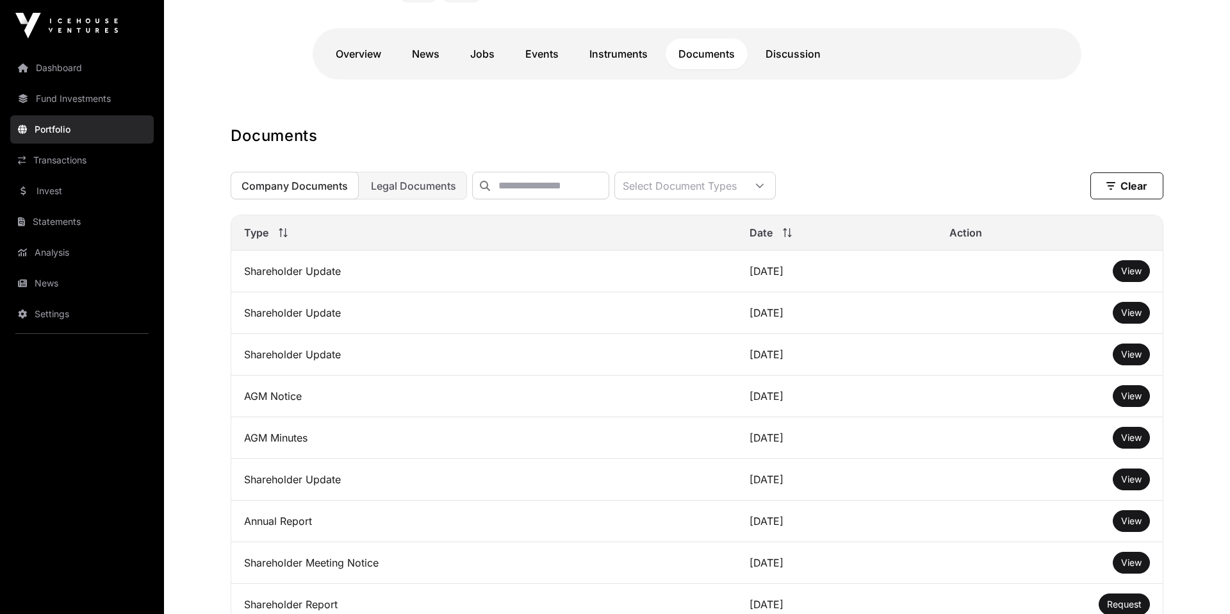
scroll to position [286, 0]
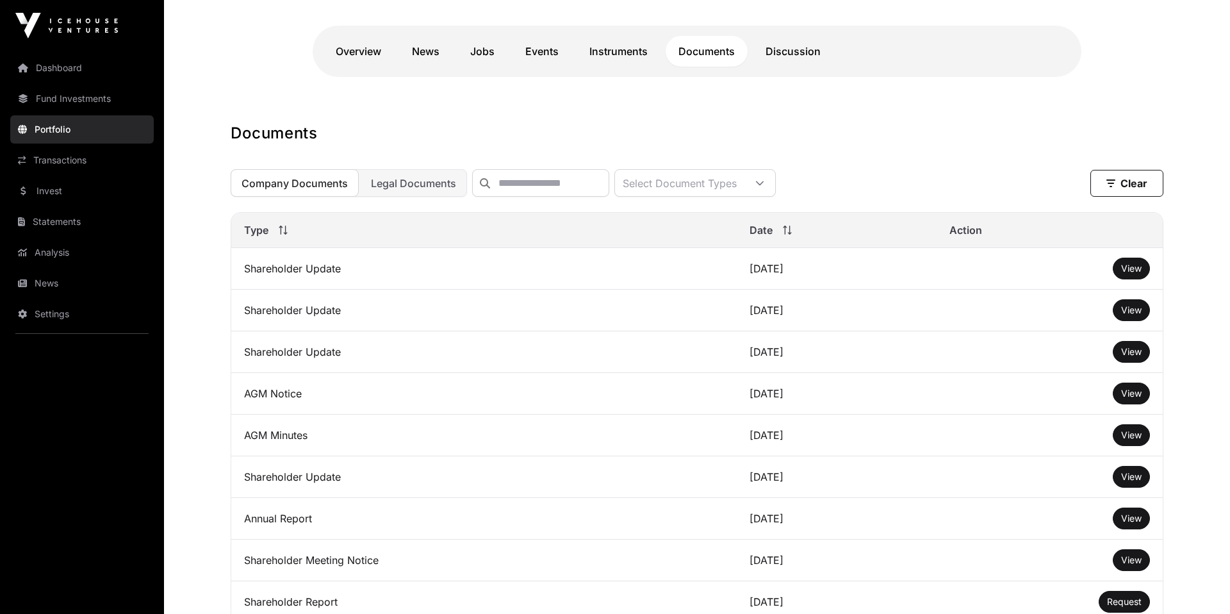
click at [1128, 439] on span "View" at bounding box center [1131, 434] width 21 height 11
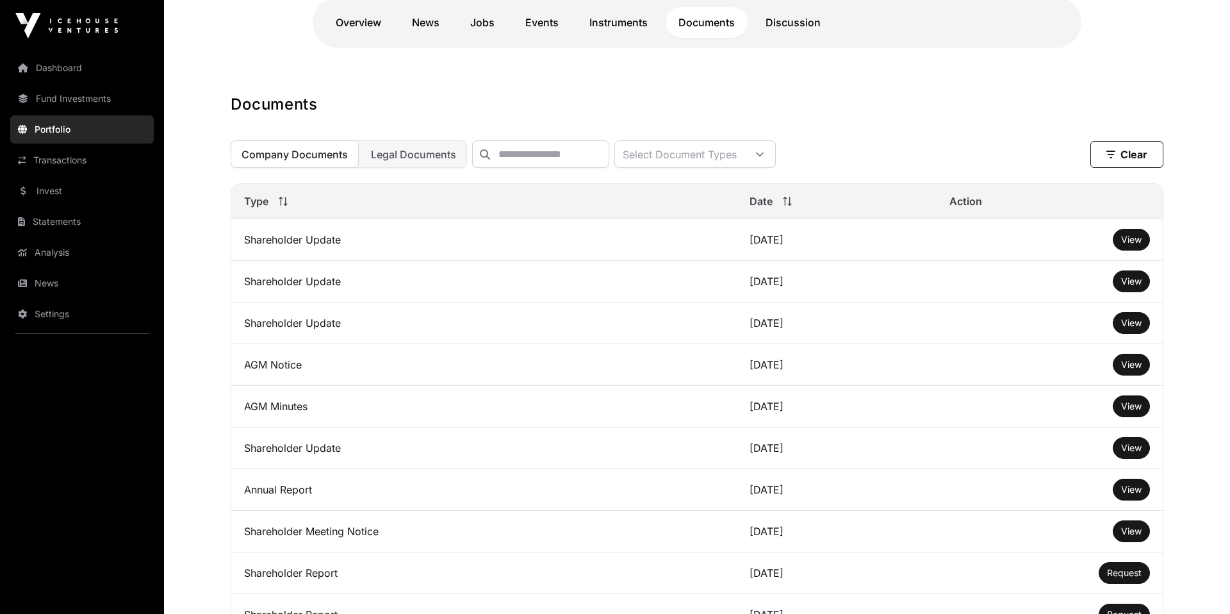
click at [1133, 492] on span "View" at bounding box center [1131, 489] width 21 height 11
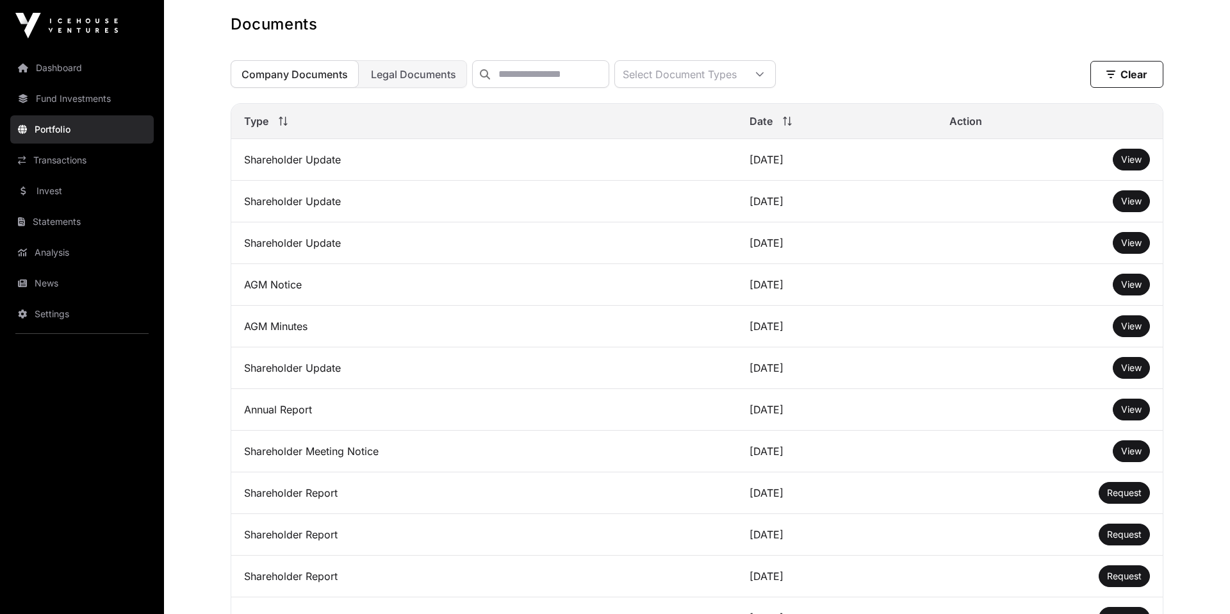
scroll to position [399, 0]
